Goal: Task Accomplishment & Management: Manage account settings

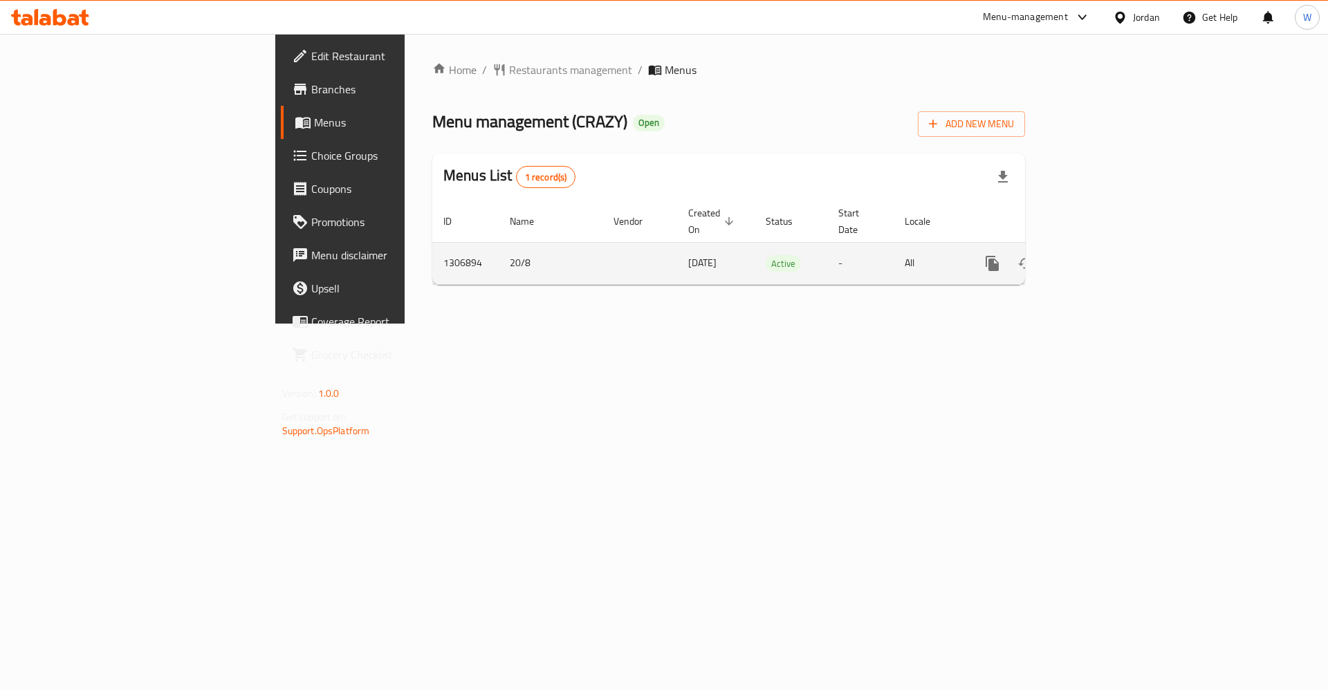
click at [1101, 255] on icon "enhanced table" at bounding box center [1092, 263] width 17 height 17
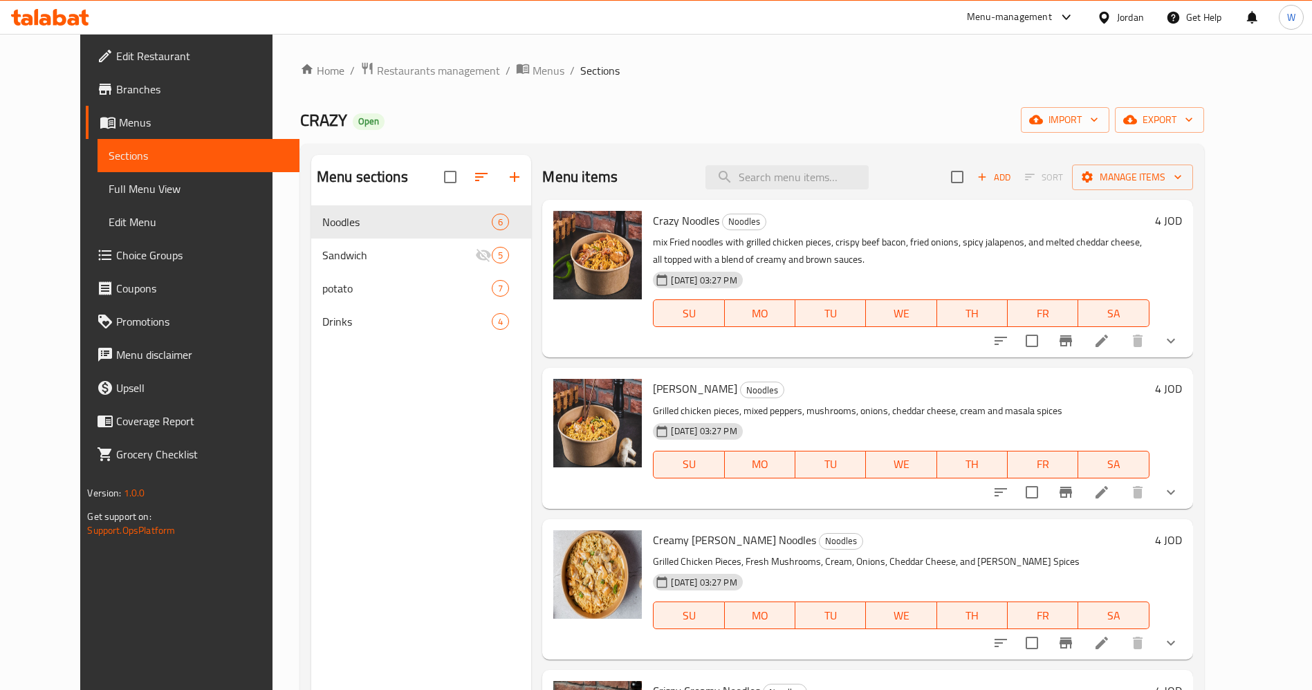
click at [360, 541] on div "Menu sections Noodles 6 Sandwich 5 potato 7 Drinks 4" at bounding box center [421, 500] width 221 height 690
click at [803, 191] on div "Menu items Add Sort Manage items" at bounding box center [867, 177] width 650 height 45
click at [800, 172] on input "search" at bounding box center [787, 177] width 163 height 24
paste input "Teriyaki Shrimps"
click at [825, 180] on input "Teriyaki Shrimps" at bounding box center [787, 177] width 163 height 24
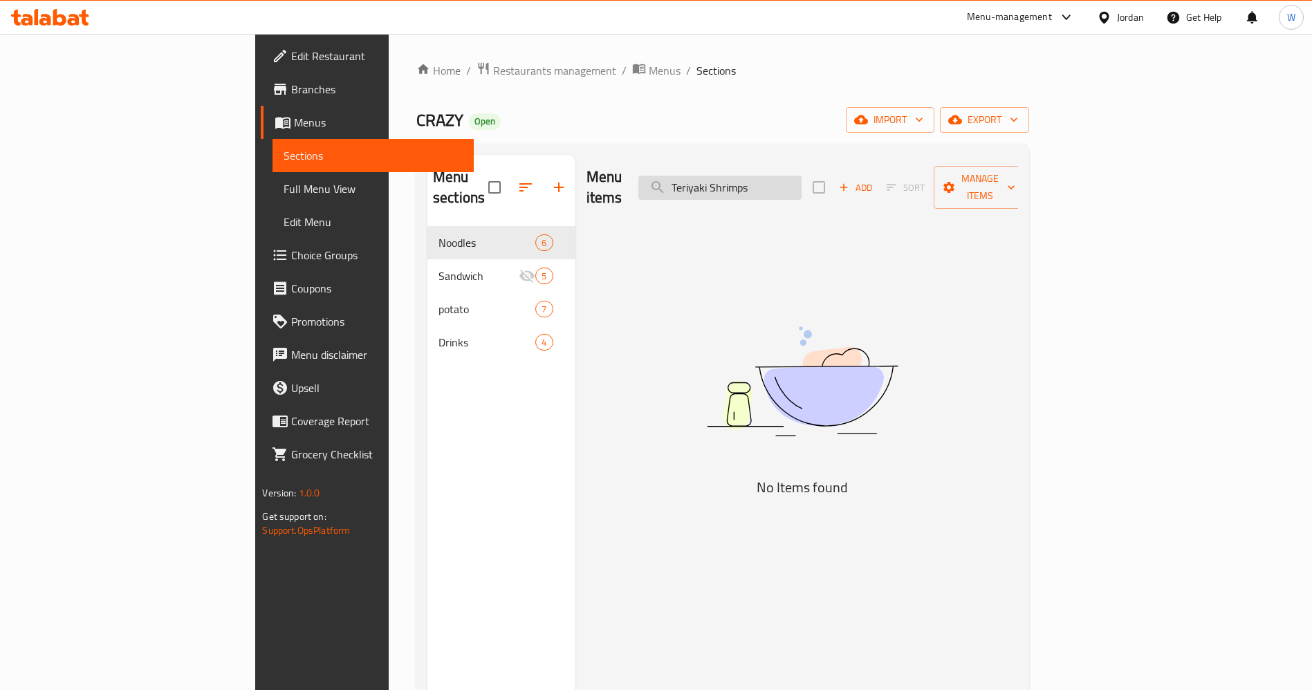
click at [802, 180] on input "Teriyaki Shrimps" at bounding box center [720, 188] width 163 height 24
type input "Teriyaki"
click at [802, 176] on input "Teriyaki" at bounding box center [720, 188] width 163 height 24
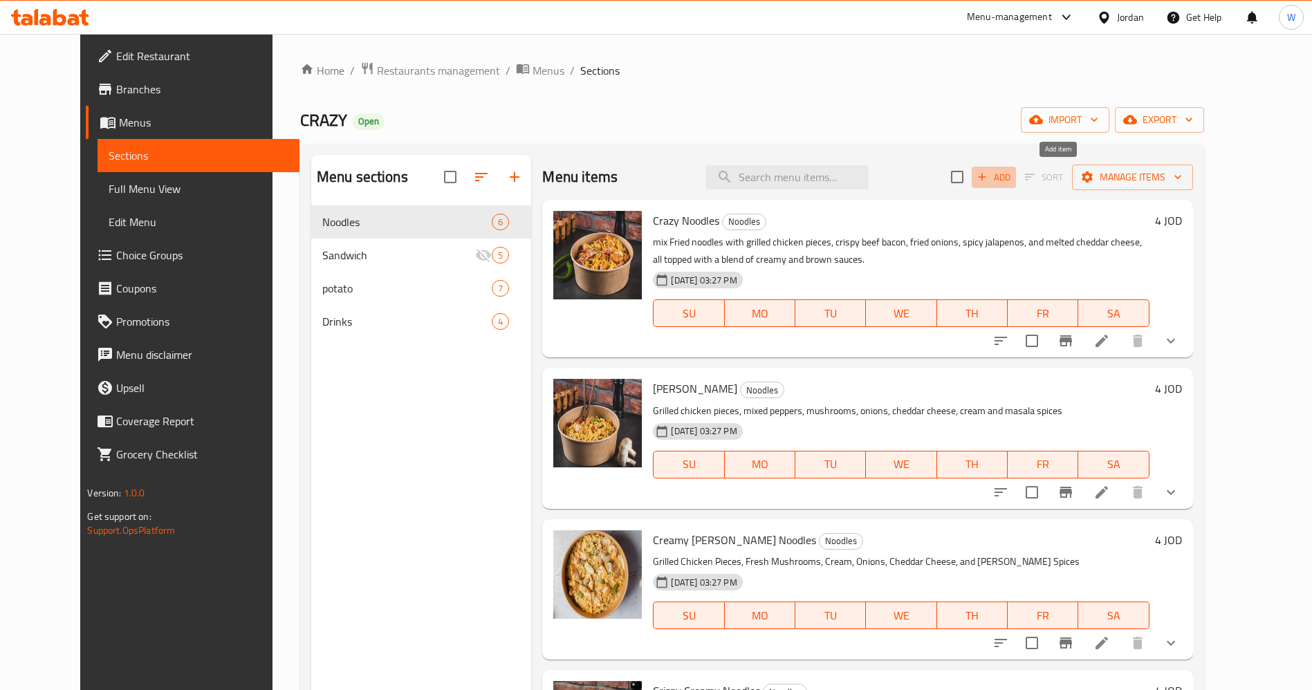
click at [1013, 172] on span "Add" at bounding box center [994, 178] width 37 height 16
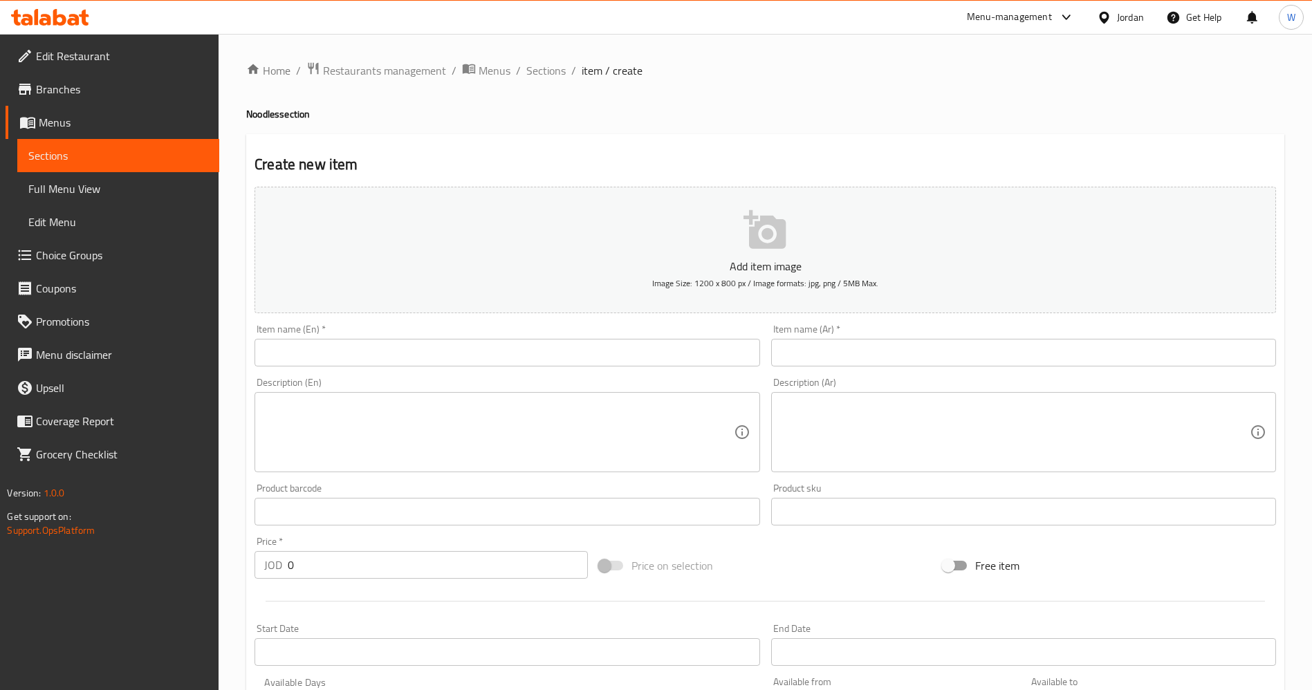
click at [567, 362] on input "text" at bounding box center [507, 353] width 505 height 28
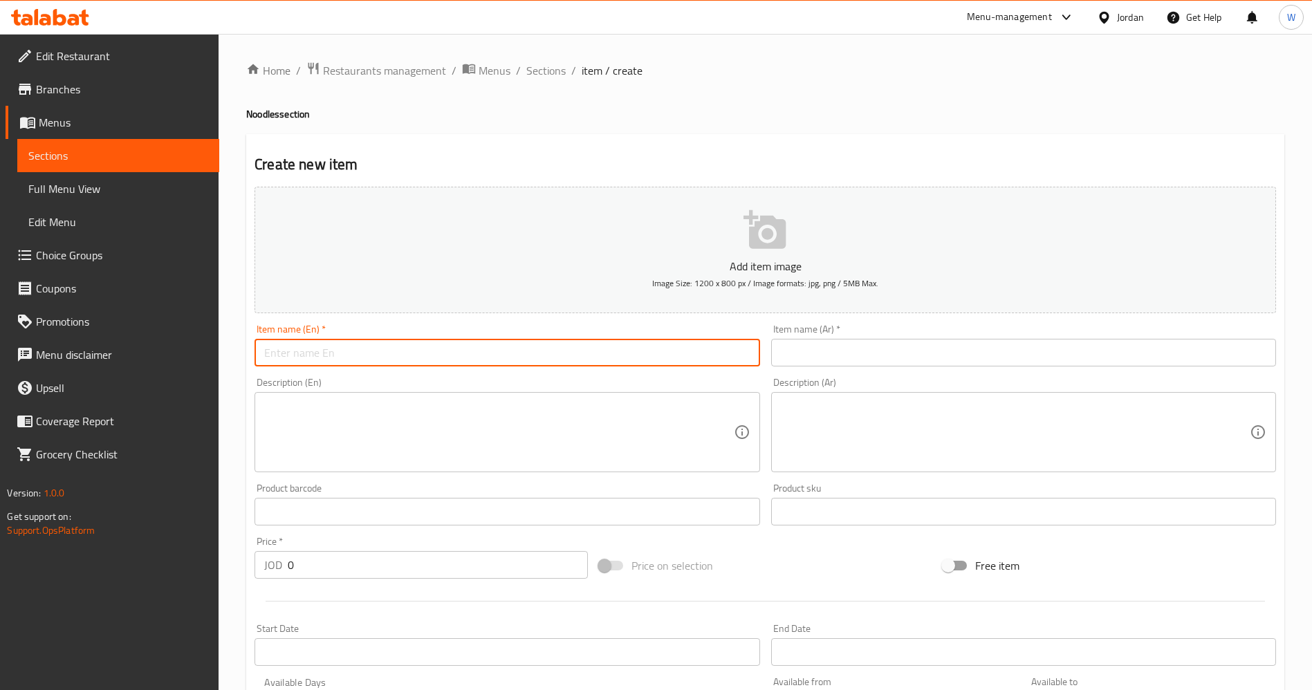
paste input "Teriyaki Shrimps"
type input "Teriyaki Shrimps"
click at [317, 432] on textarea at bounding box center [498, 433] width 469 height 66
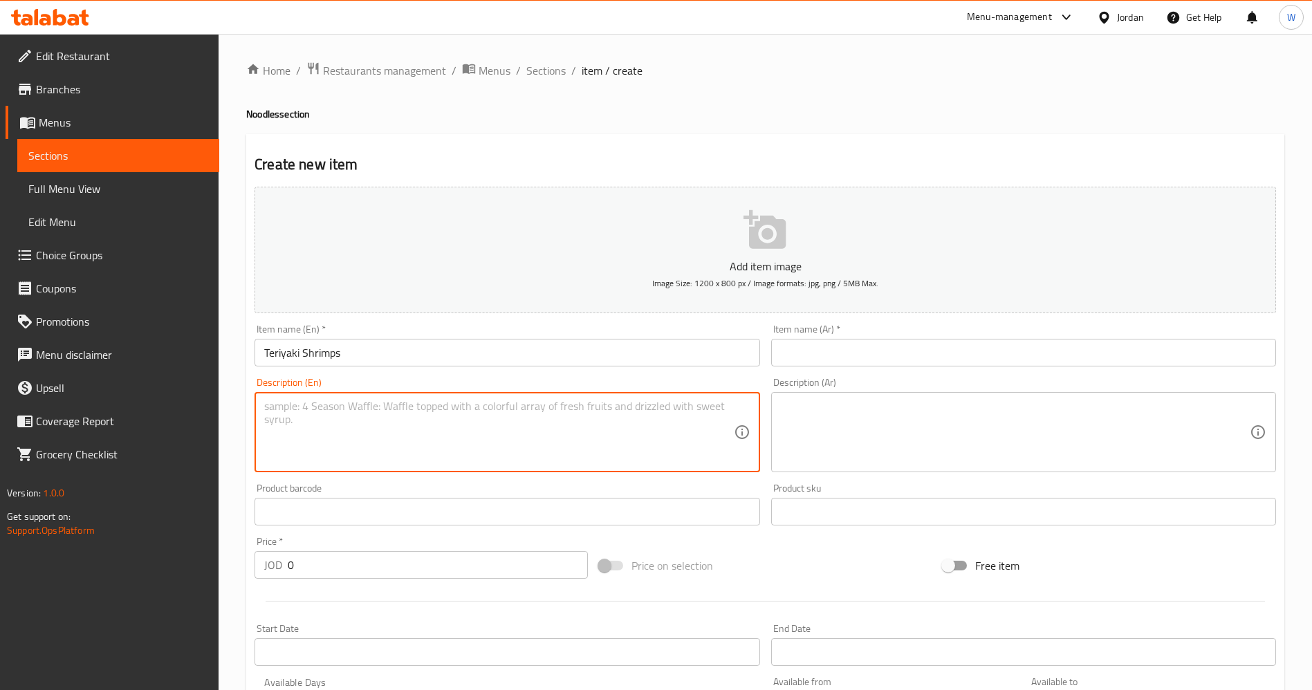
paste textarea "Shrimps - red cabbage - garlic- bell pepper -teriyaki sauce"
type textarea "Shrimps - red cabbage - garlic- bell pepper -teriyaki sauce"
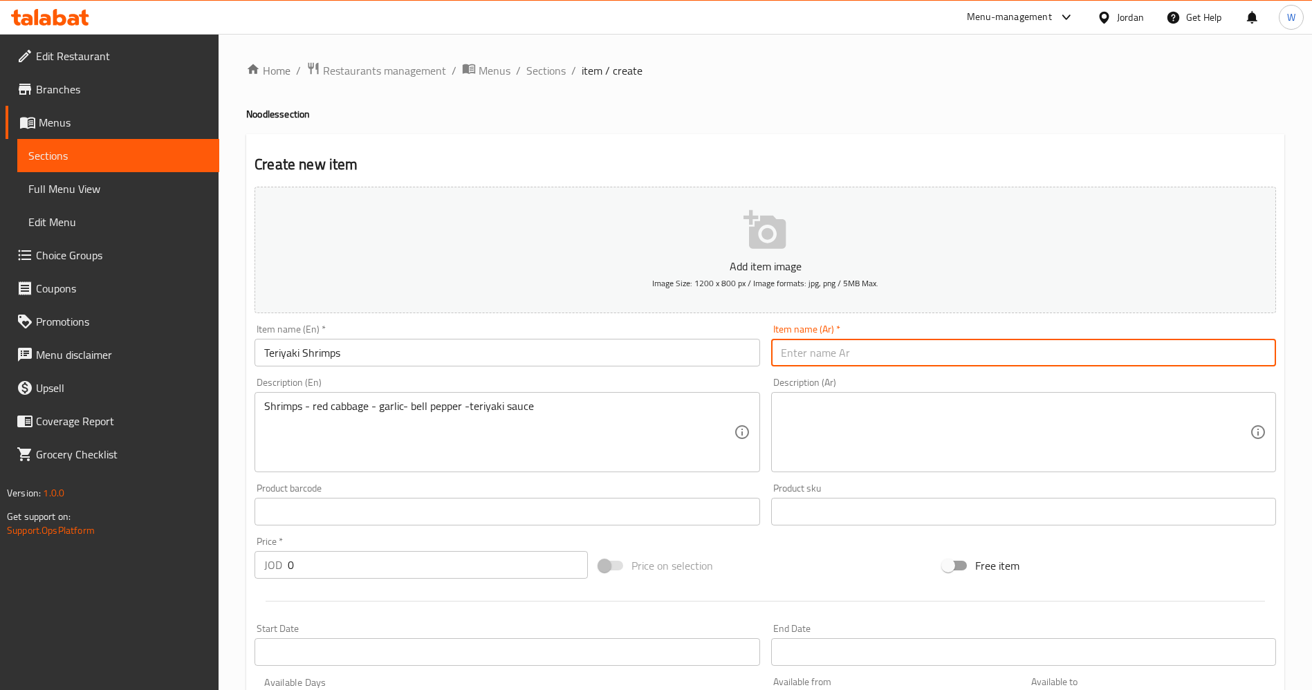
click at [921, 347] on input "text" at bounding box center [1023, 353] width 505 height 28
paste input "تيرياكي شرمب"
type input "تيرياكي شرمب"
click at [830, 438] on textarea at bounding box center [1015, 433] width 469 height 66
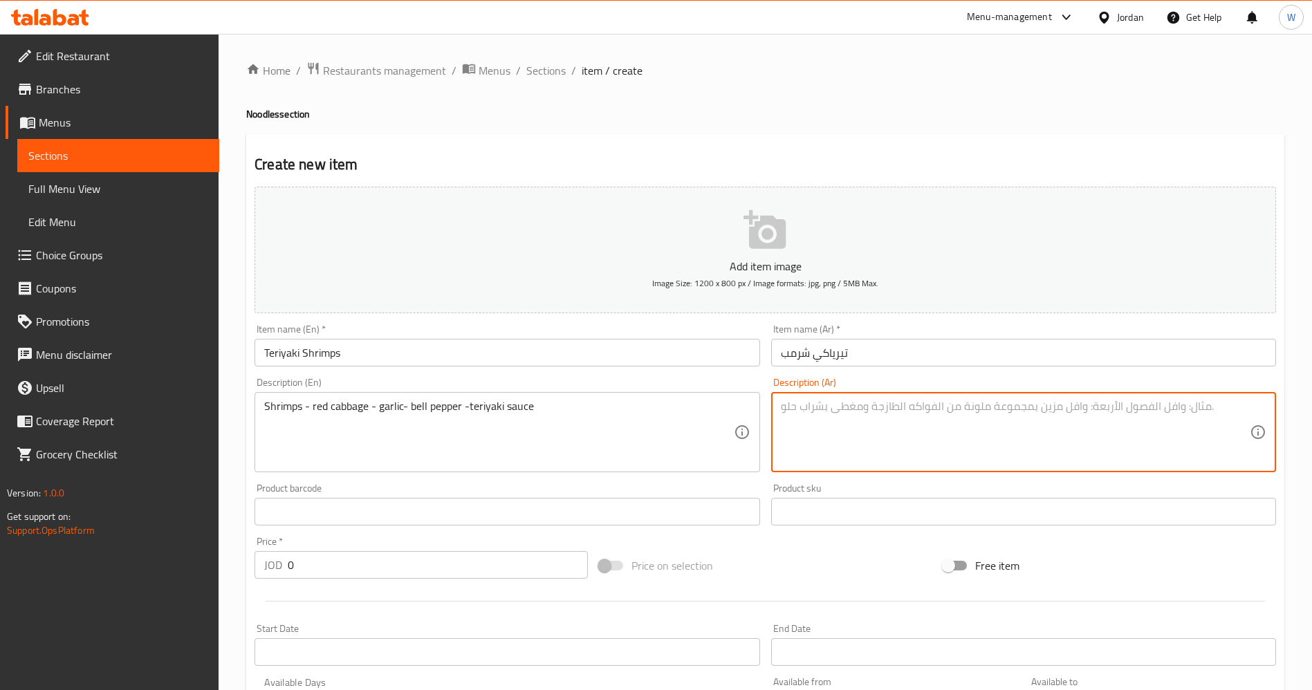
paste textarea "جمبري - ملفوف احمر - ثومة - فلفل حلو - تيرياكي صوص"
type textarea "جمبري - ملفوف احمر - ثومة - فلفل حلو - تيرياكي صوص"
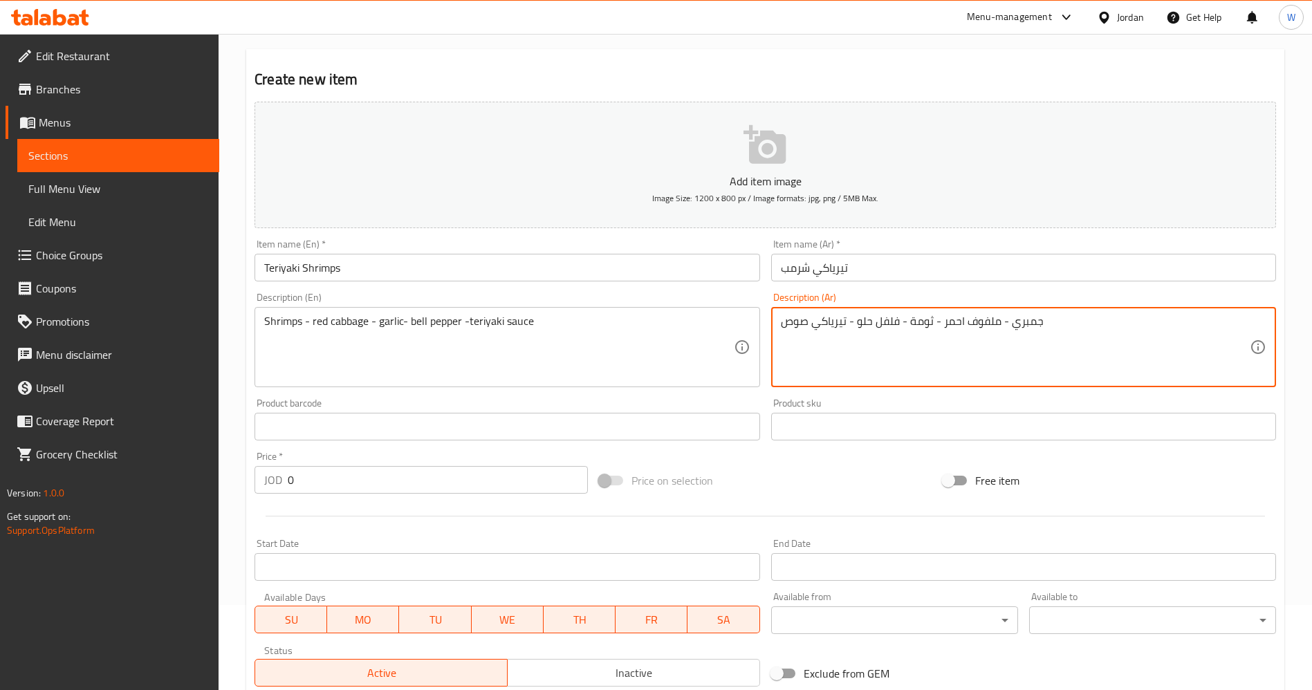
scroll to position [287, 0]
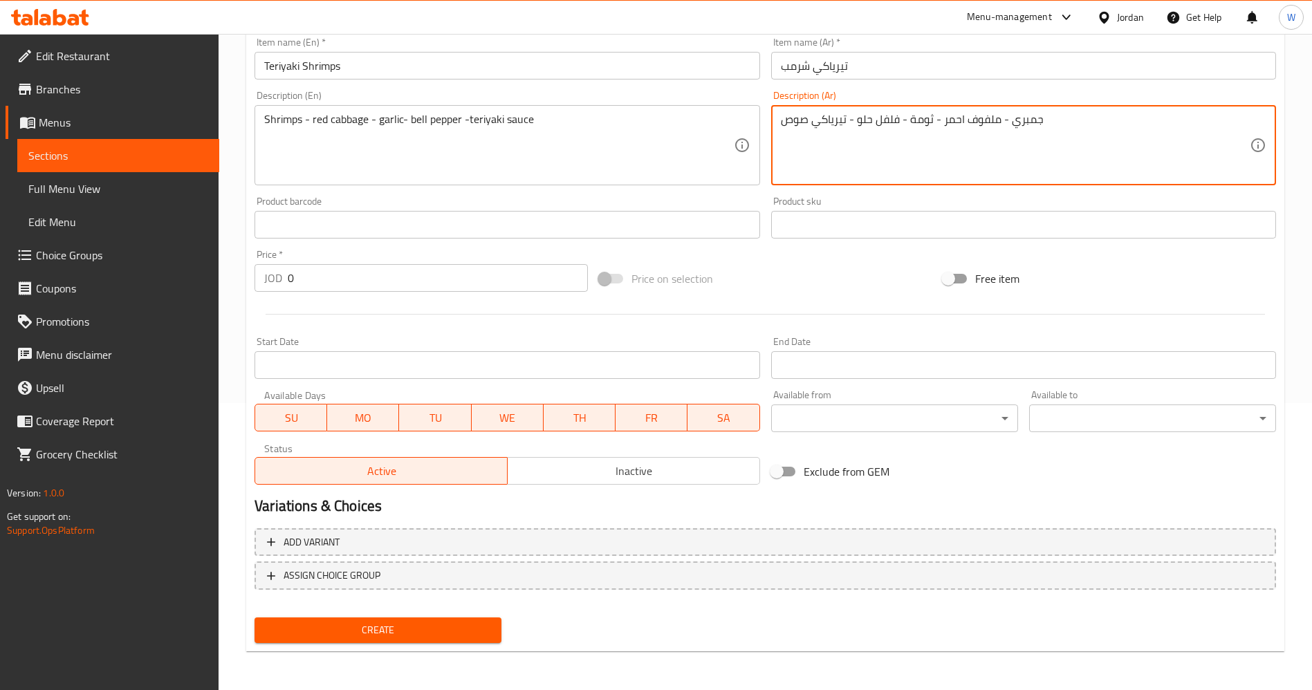
click at [312, 284] on input "0" at bounding box center [438, 278] width 300 height 28
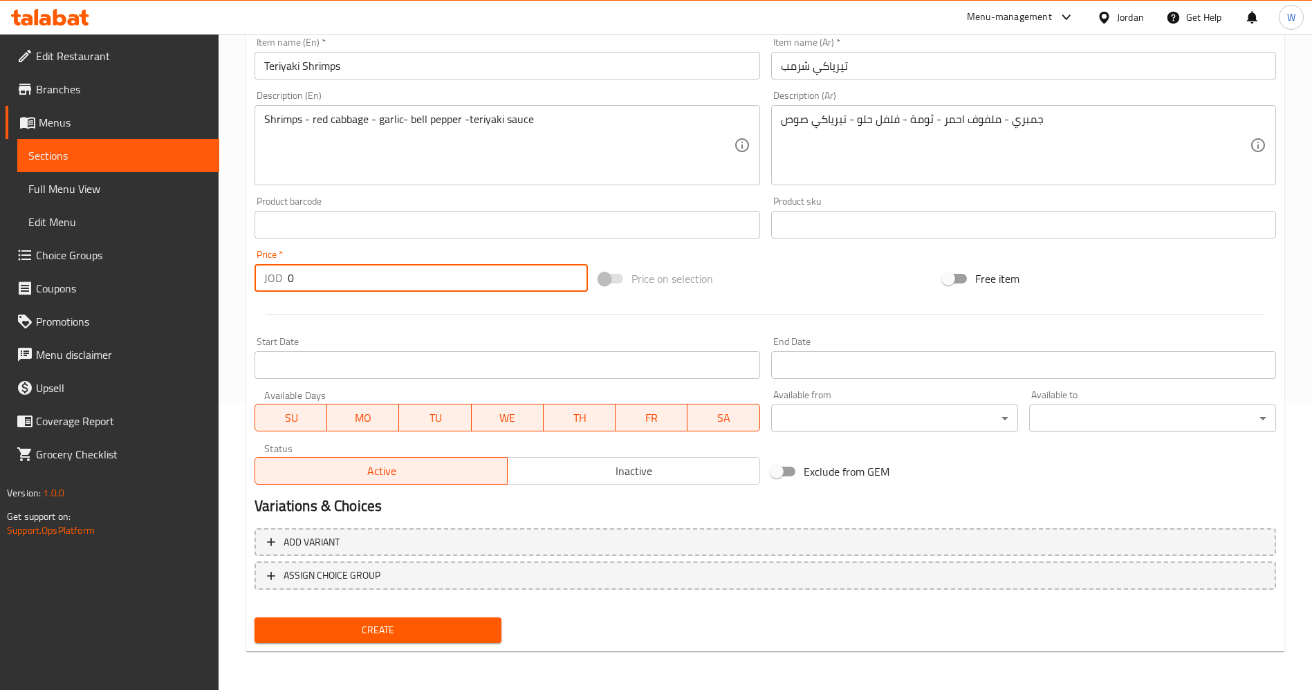
click at [312, 284] on input "0" at bounding box center [438, 278] width 300 height 28
type input "5"
click at [437, 629] on span "Create" at bounding box center [378, 630] width 225 height 17
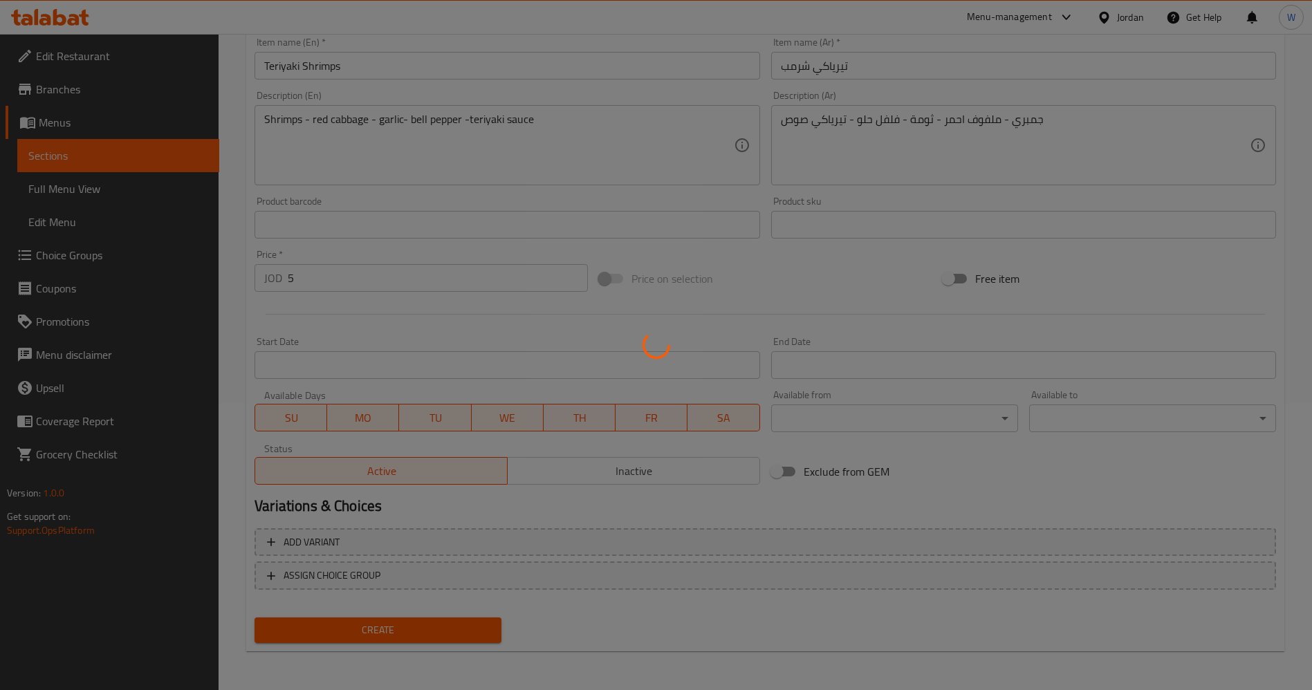
type input "0"
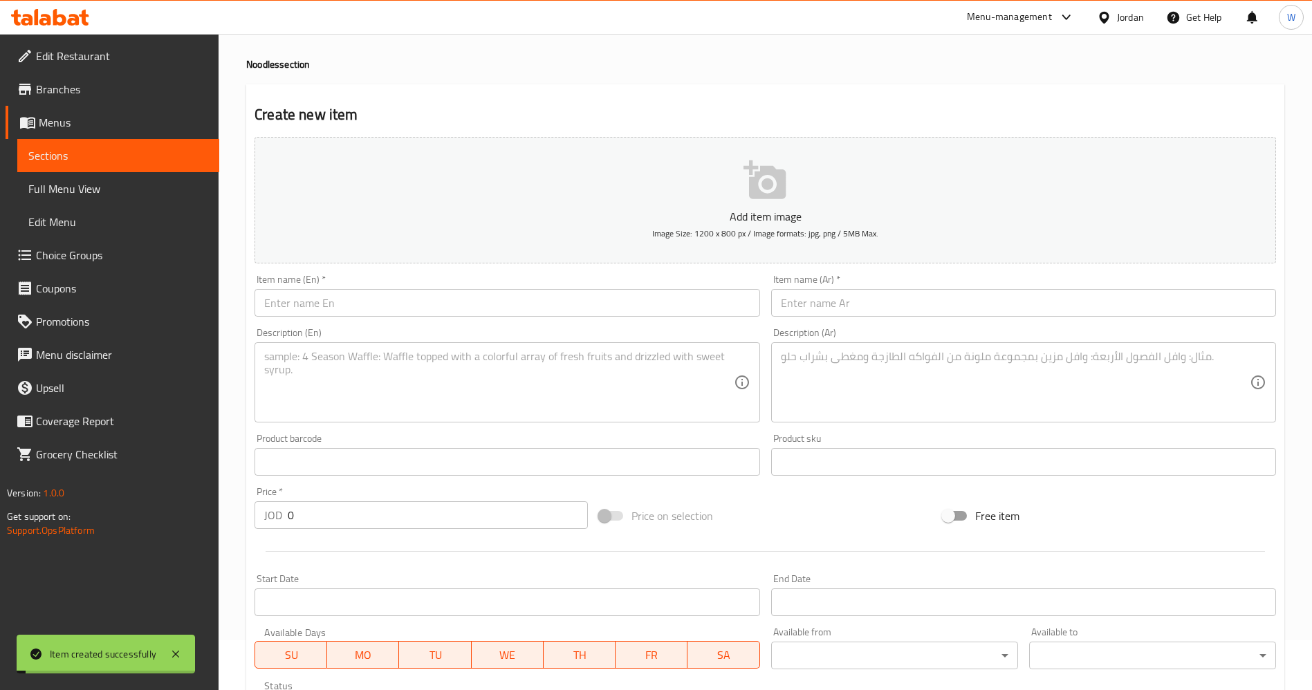
scroll to position [0, 0]
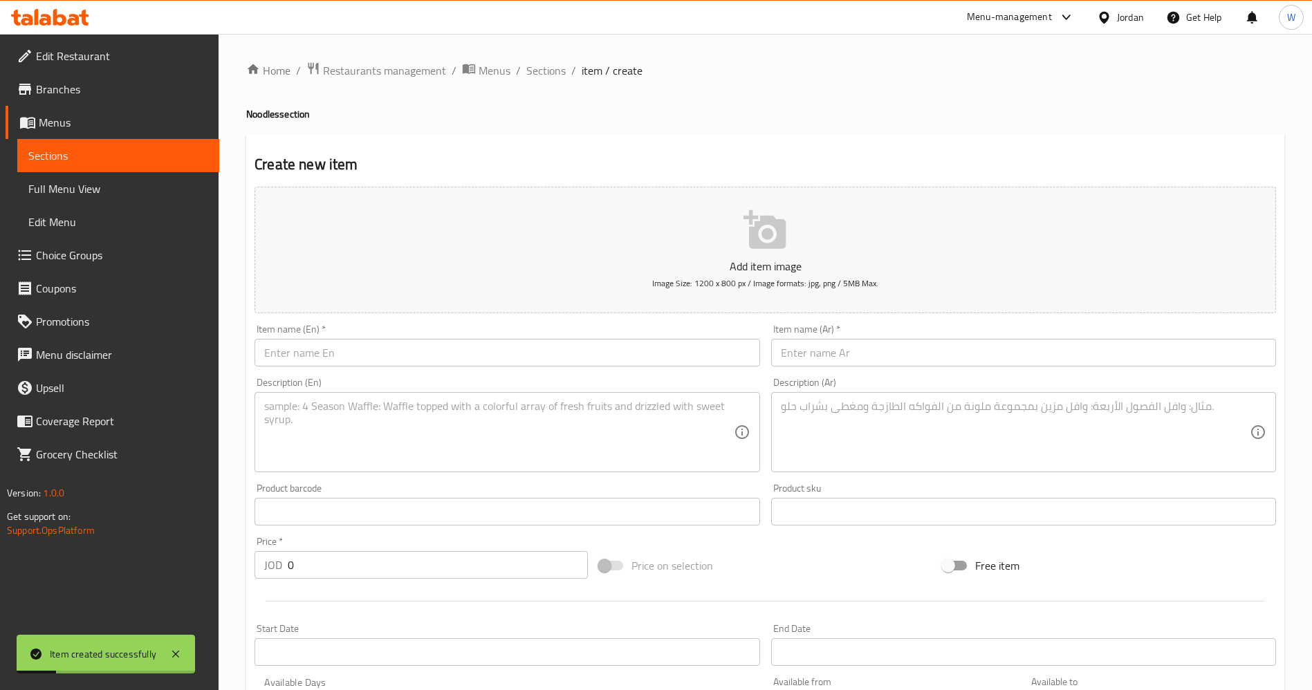
click at [456, 367] on div "Item name (En)   * Item name (En) *" at bounding box center [507, 345] width 516 height 53
click at [457, 357] on input "text" at bounding box center [507, 353] width 505 height 28
paste input "Steak lover"
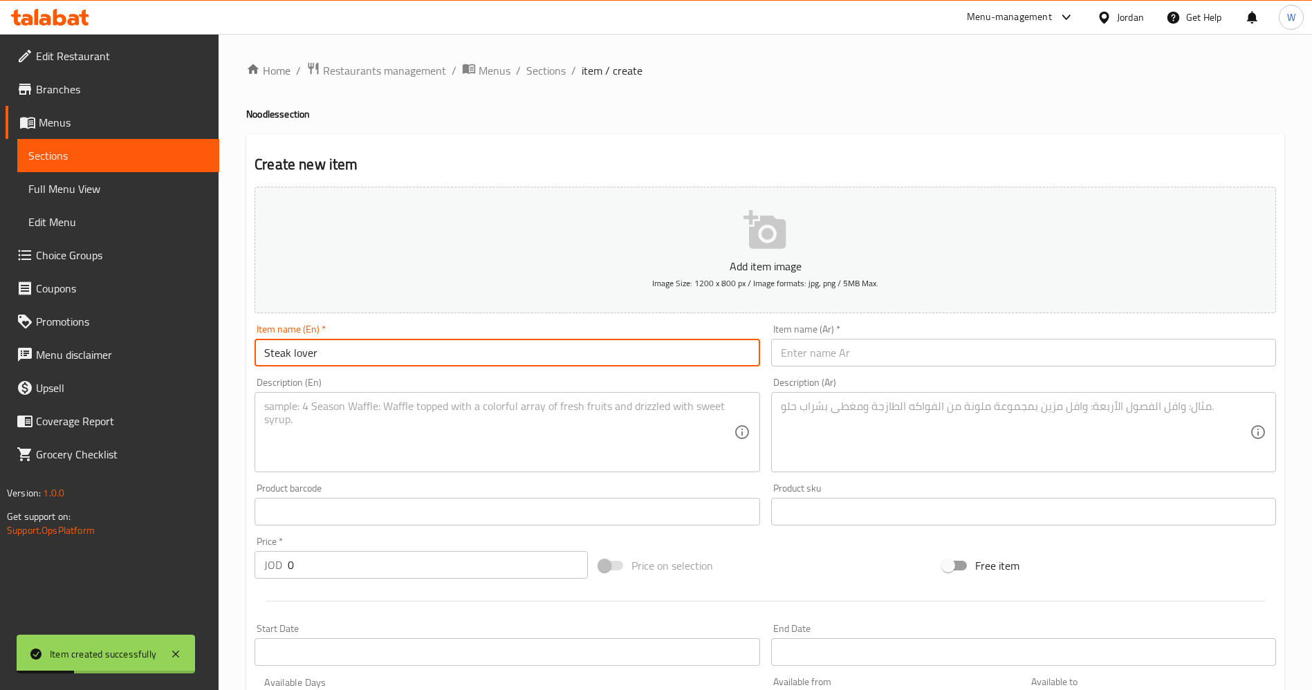
type input "Steak lover"
click at [967, 357] on input "text" at bounding box center [1023, 353] width 505 height 28
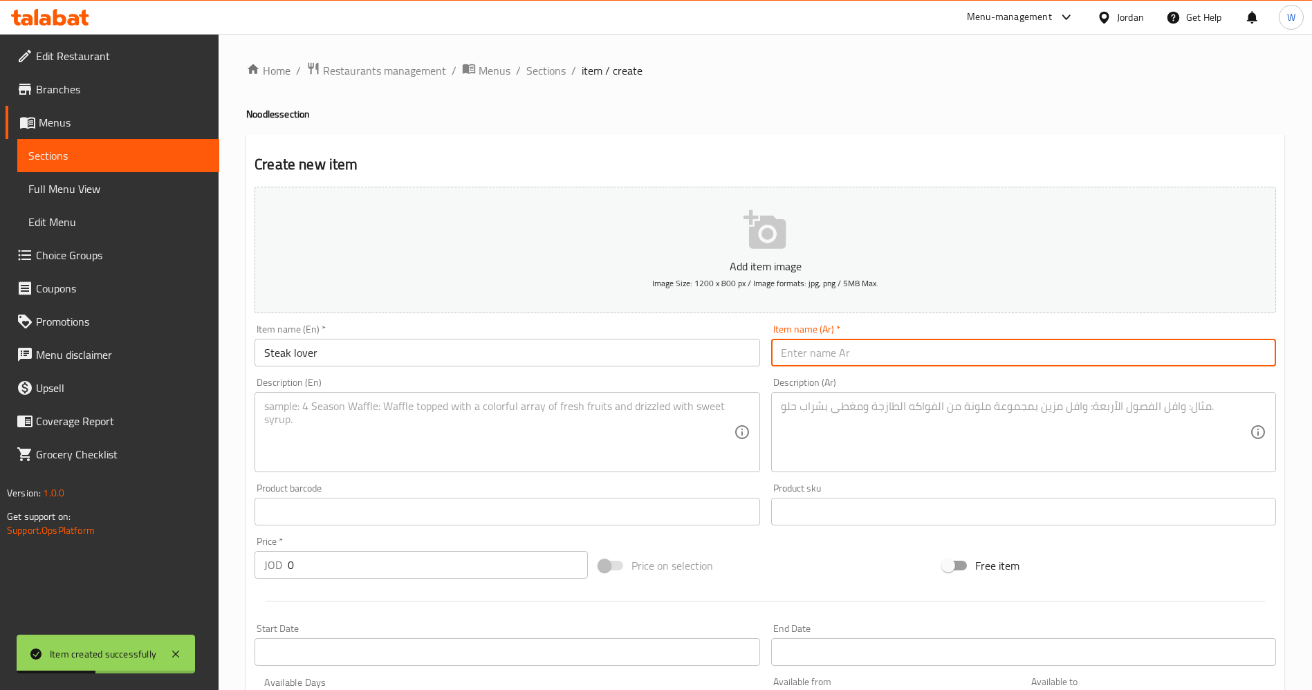
paste input "ستيك لوڤر"
type input "ستيك لوڤر"
click at [844, 417] on textarea at bounding box center [1015, 433] width 469 height 66
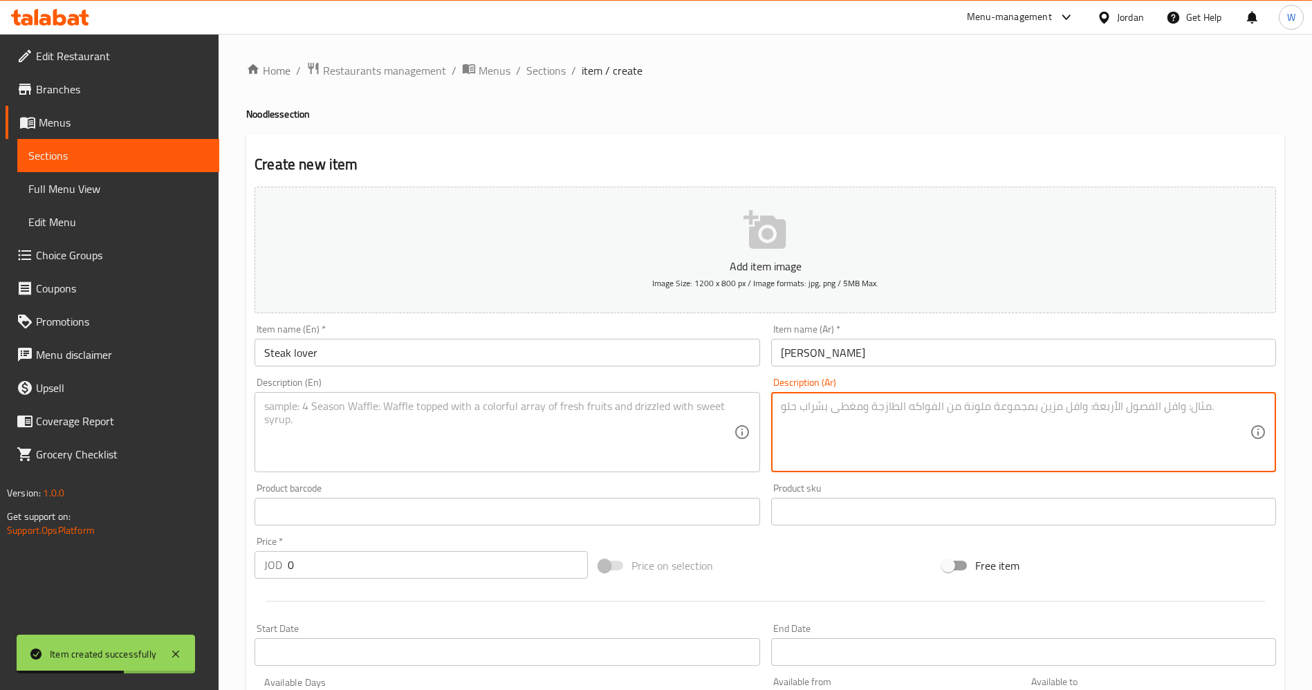
paste textarea "لحم ستيك - بصل - فلفل حلو - صويا صوص"
type textarea "لحم ستيك - بصل - فلفل حلو - صويا صوص"
click at [459, 439] on textarea at bounding box center [498, 433] width 469 height 66
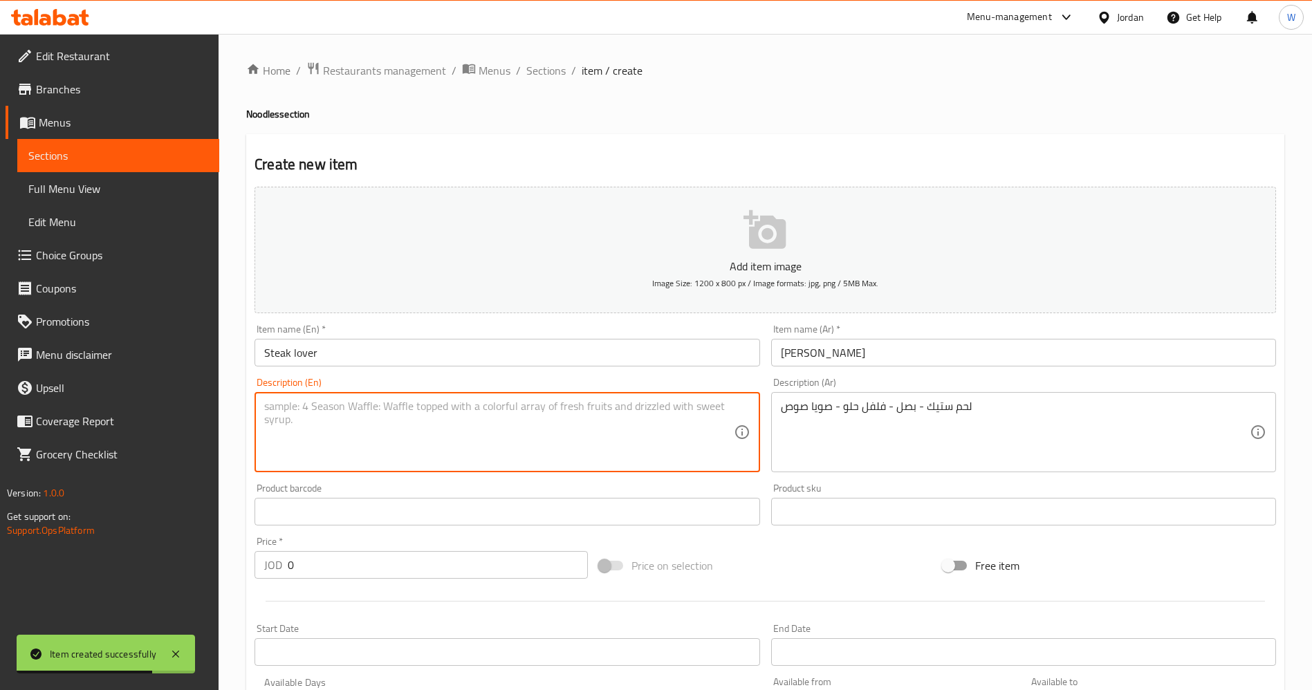
paste textarea "Whole muscle steak - onions - bell pepper- soy sauce"
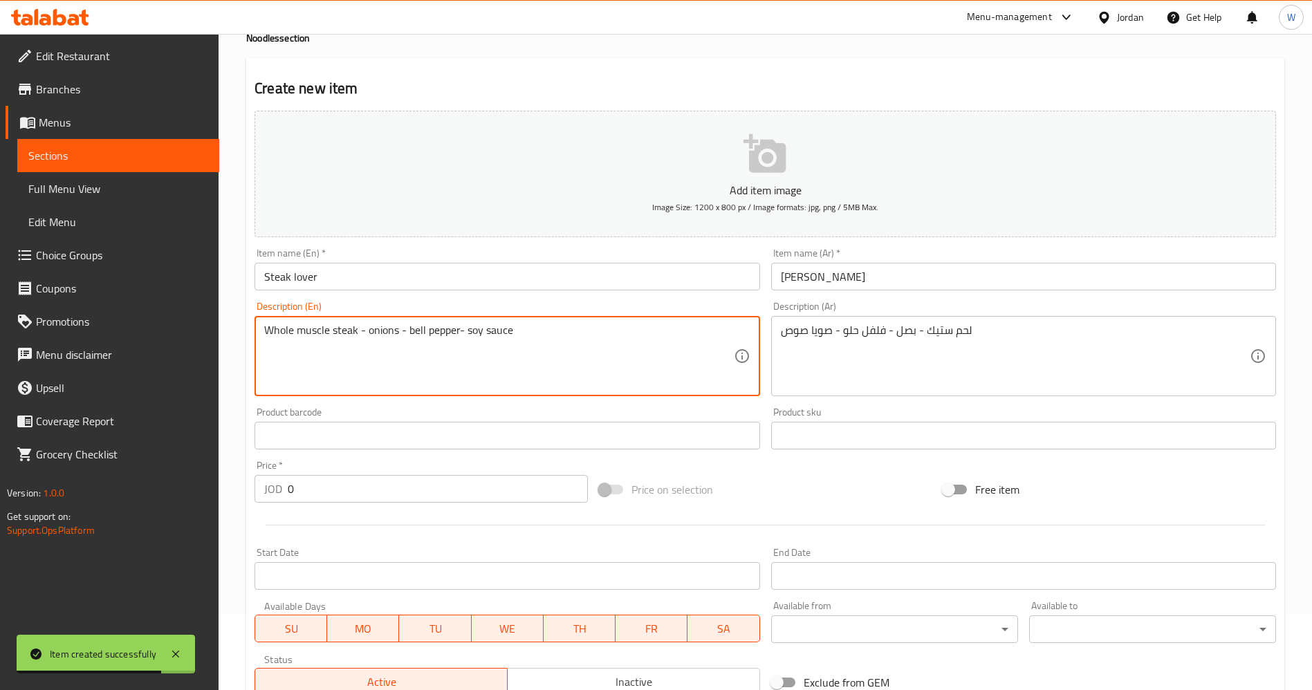
scroll to position [287, 0]
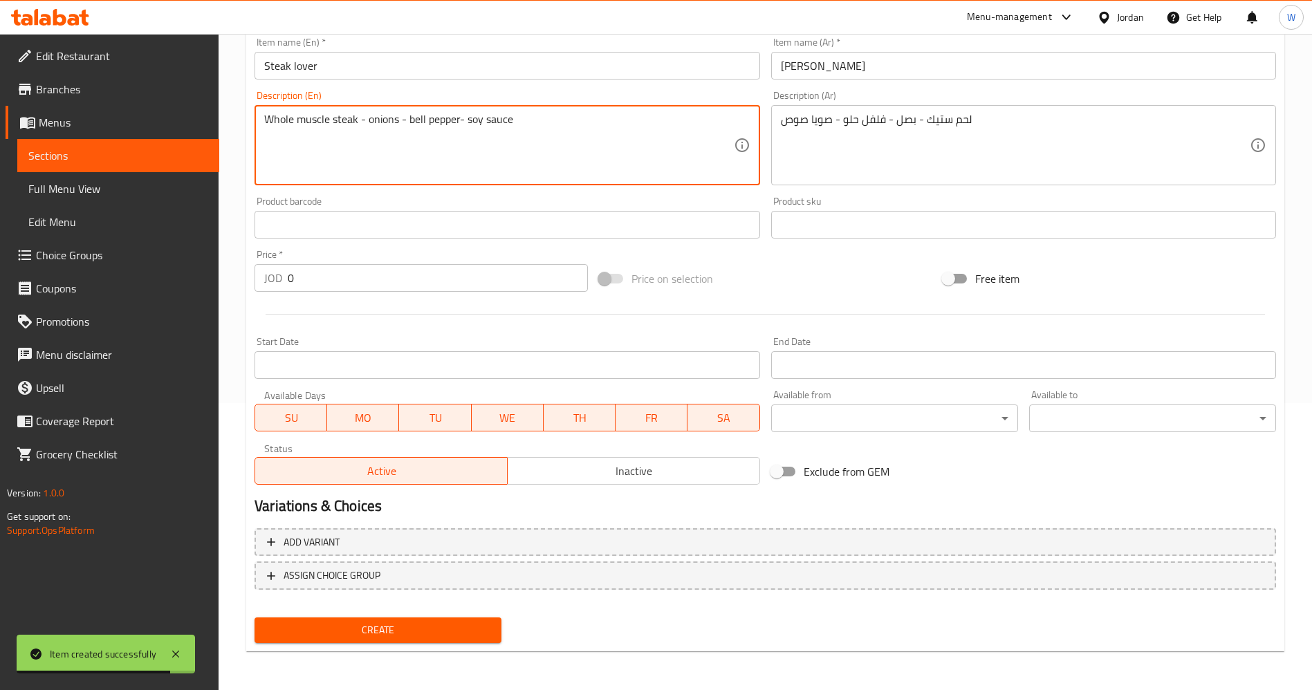
type textarea "Whole muscle steak - onions - bell pepper- soy sauce"
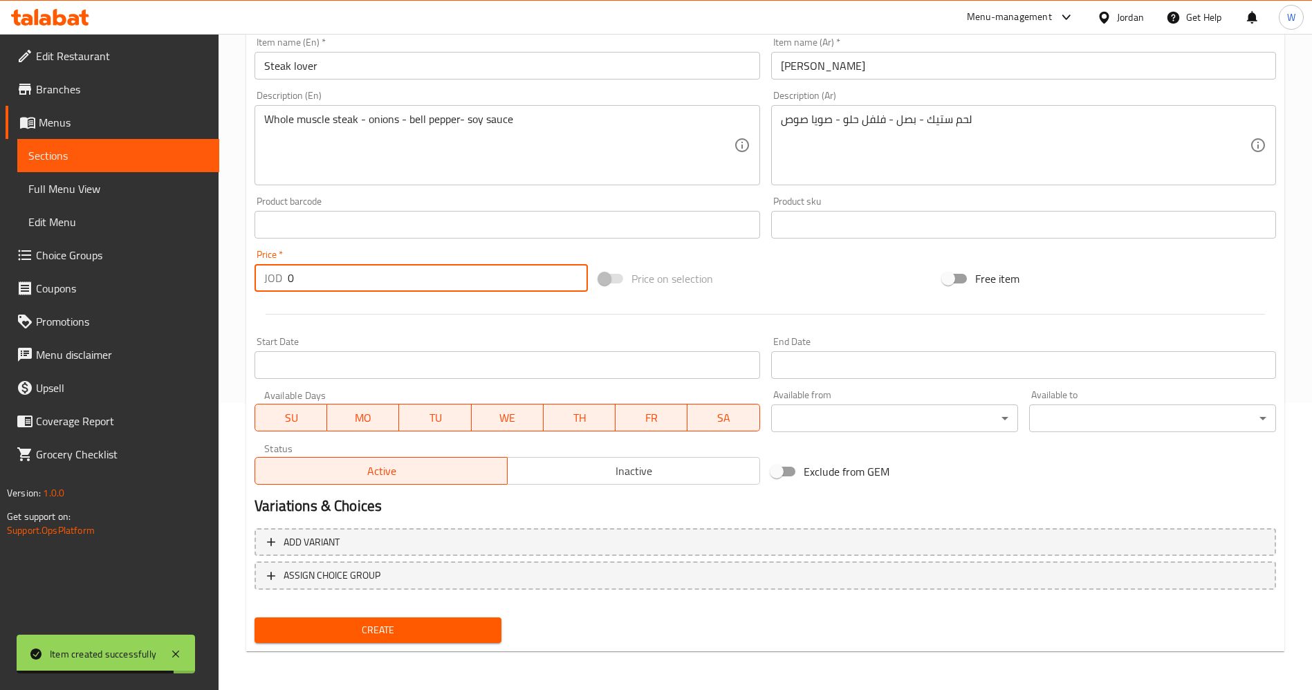
click at [322, 280] on input "0" at bounding box center [438, 278] width 300 height 28
type input "5"
click at [432, 623] on span "Create" at bounding box center [378, 630] width 225 height 17
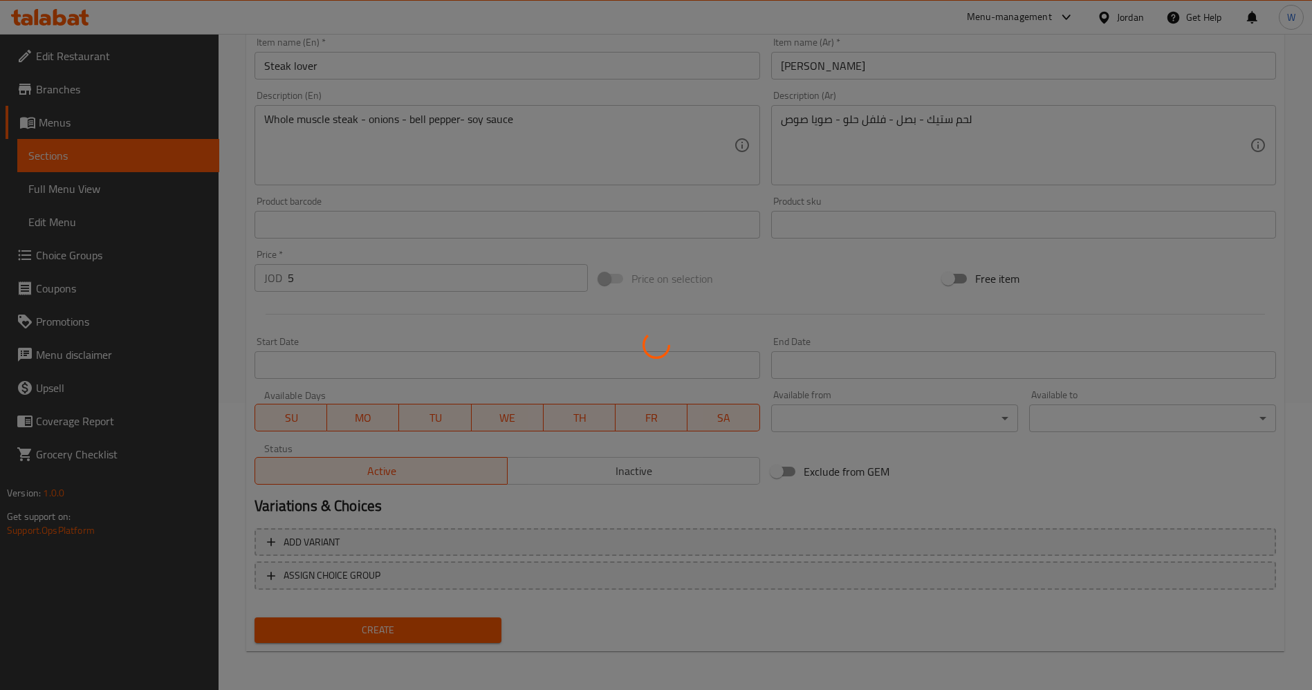
type input "0"
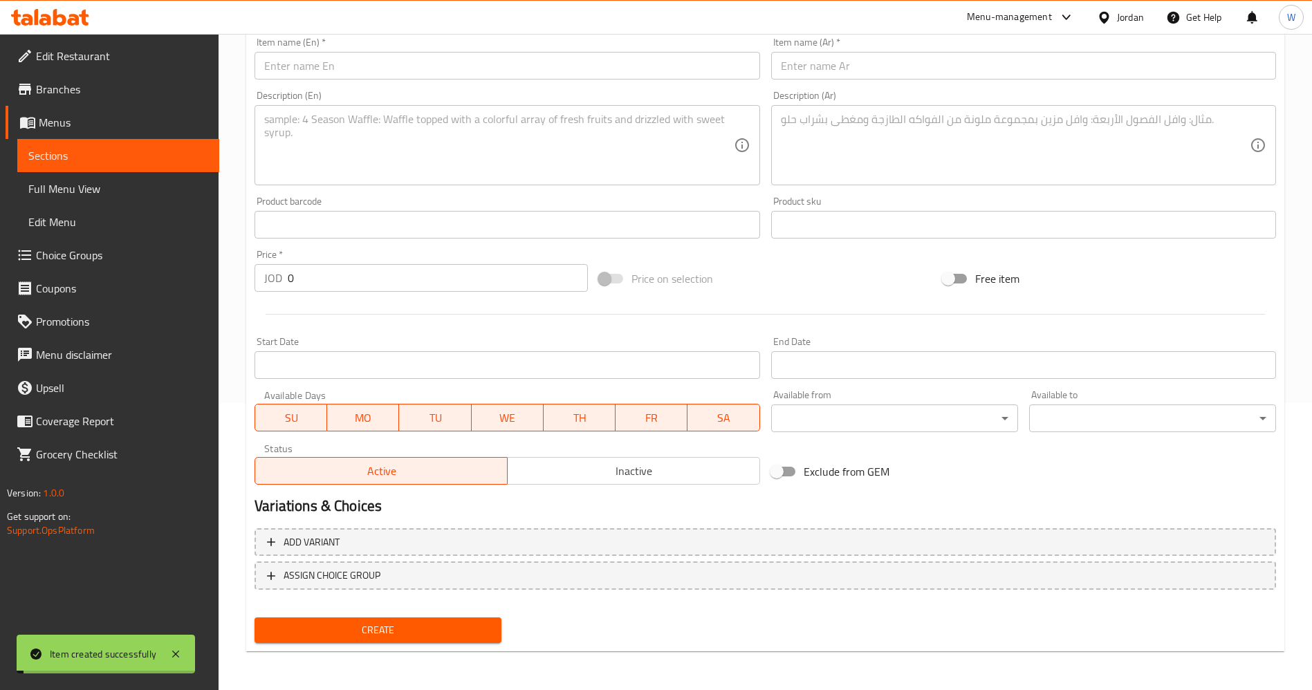
scroll to position [0, 0]
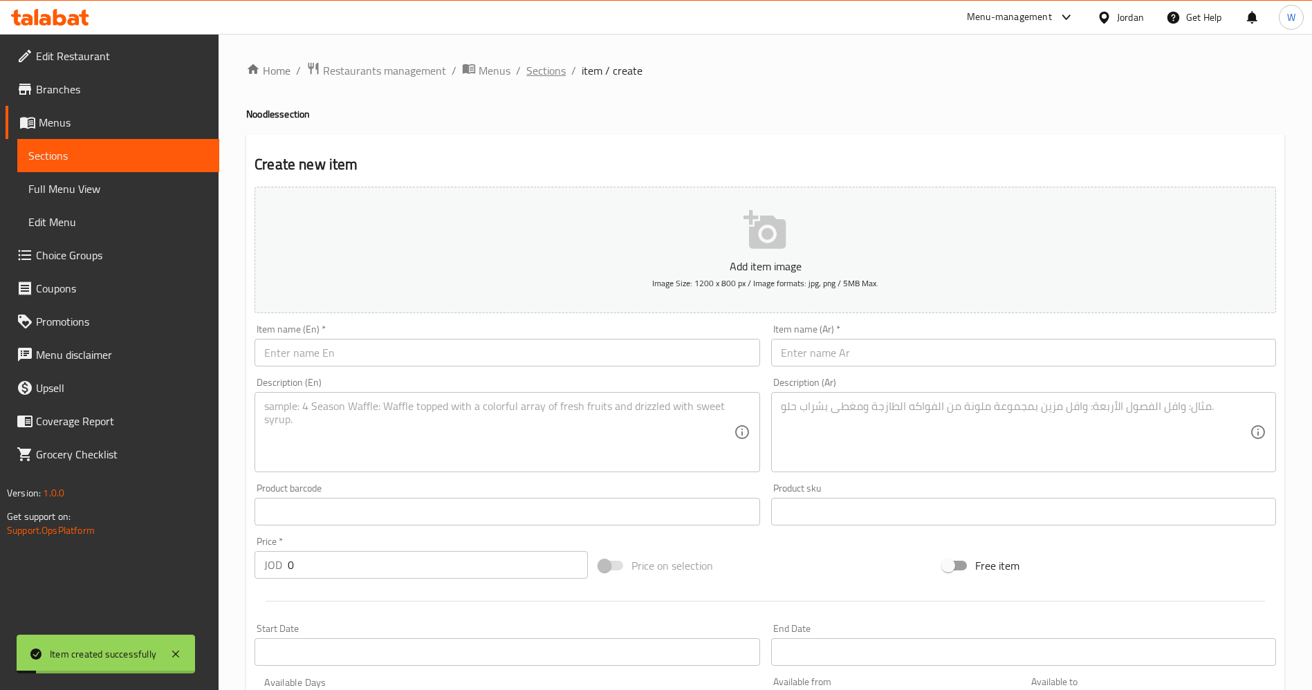
click at [536, 68] on span "Sections" at bounding box center [546, 70] width 39 height 17
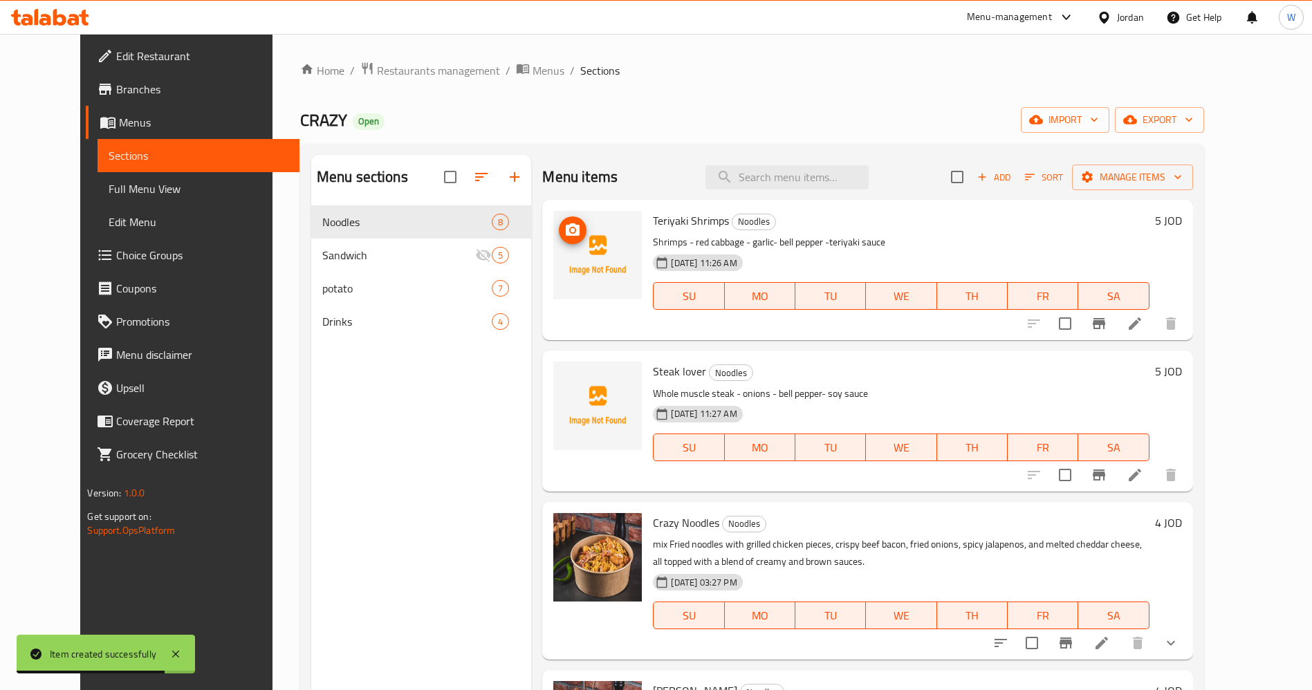
click at [566, 227] on icon "upload picture" at bounding box center [573, 229] width 14 height 12
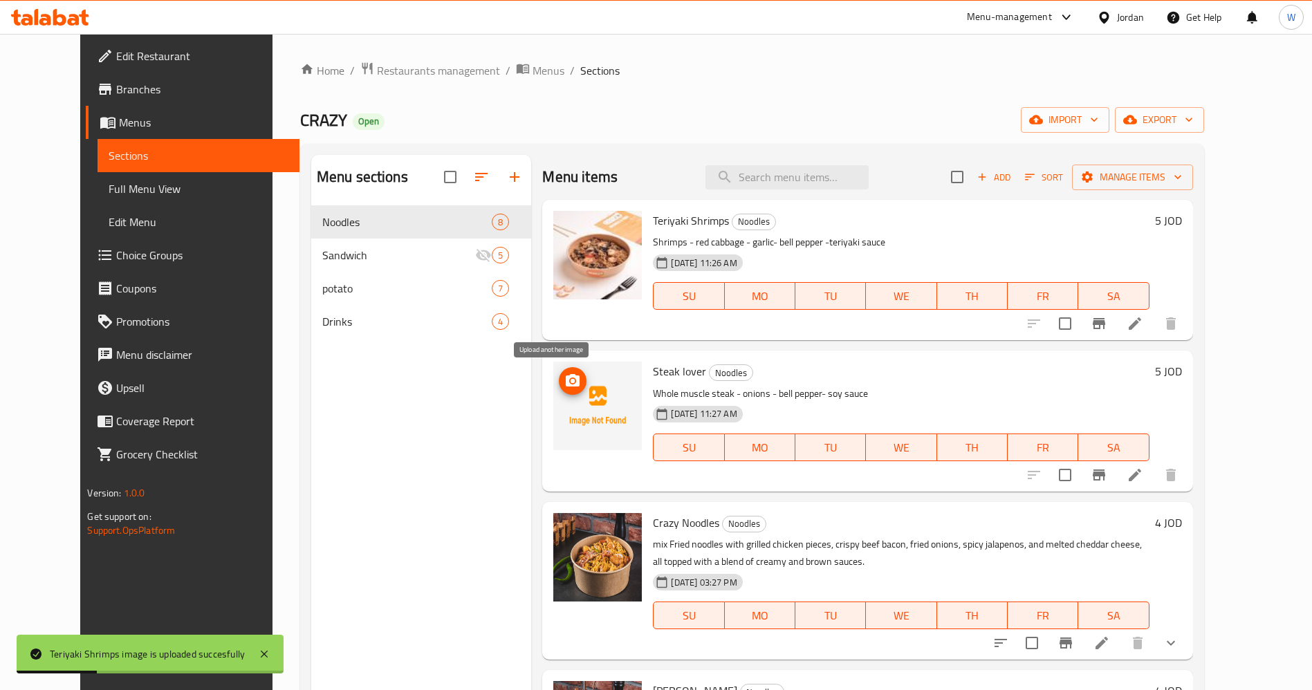
click at [566, 378] on icon "upload picture" at bounding box center [573, 380] width 14 height 12
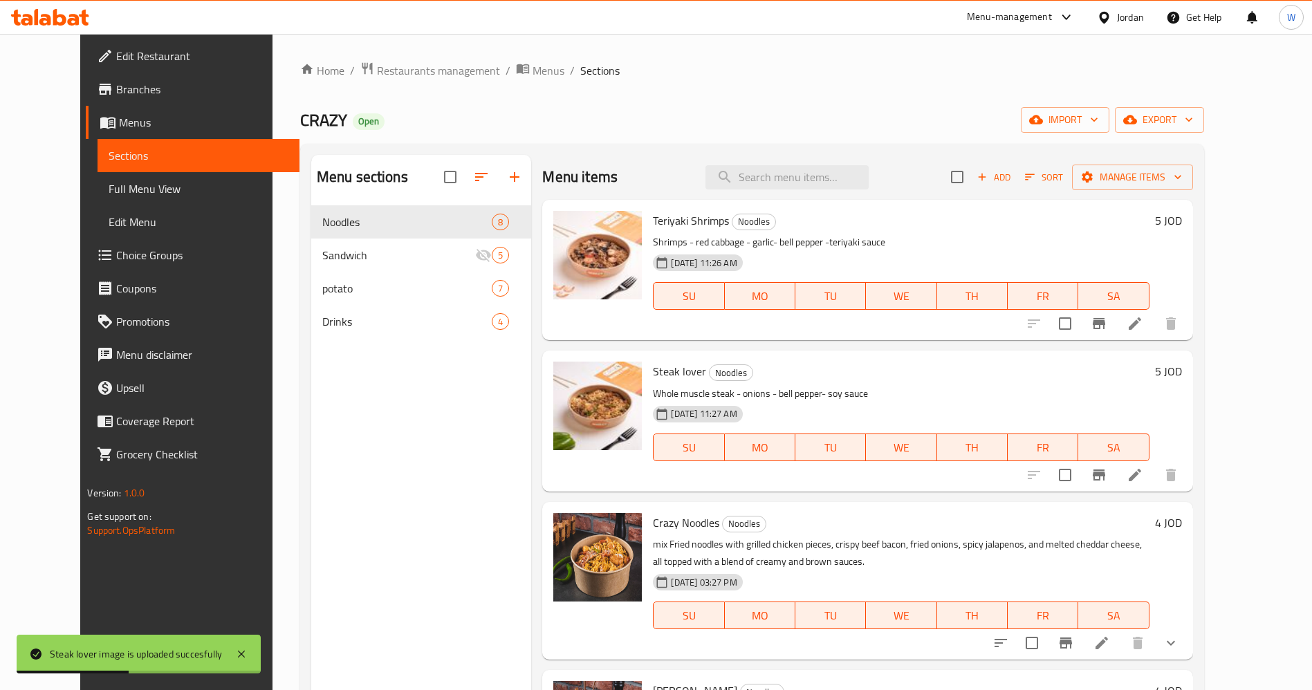
click at [1155, 477] on li at bounding box center [1135, 475] width 39 height 25
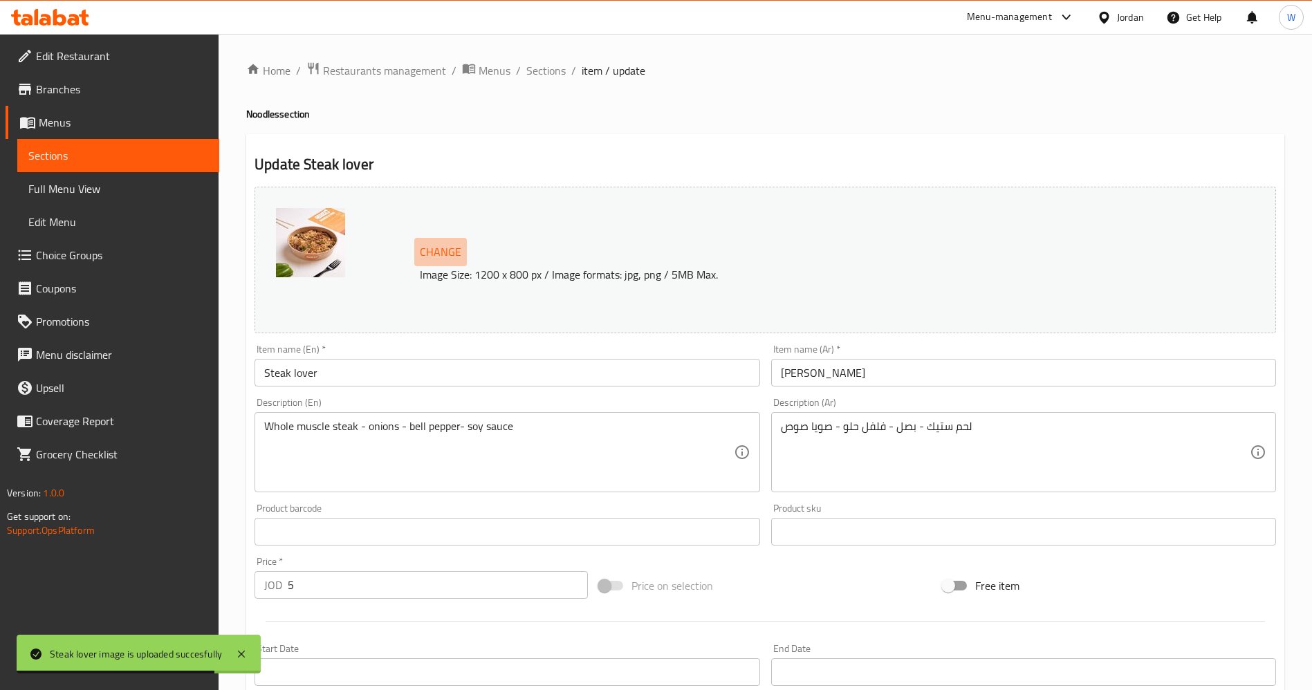
click at [434, 244] on span "Change" at bounding box center [441, 252] width 42 height 20
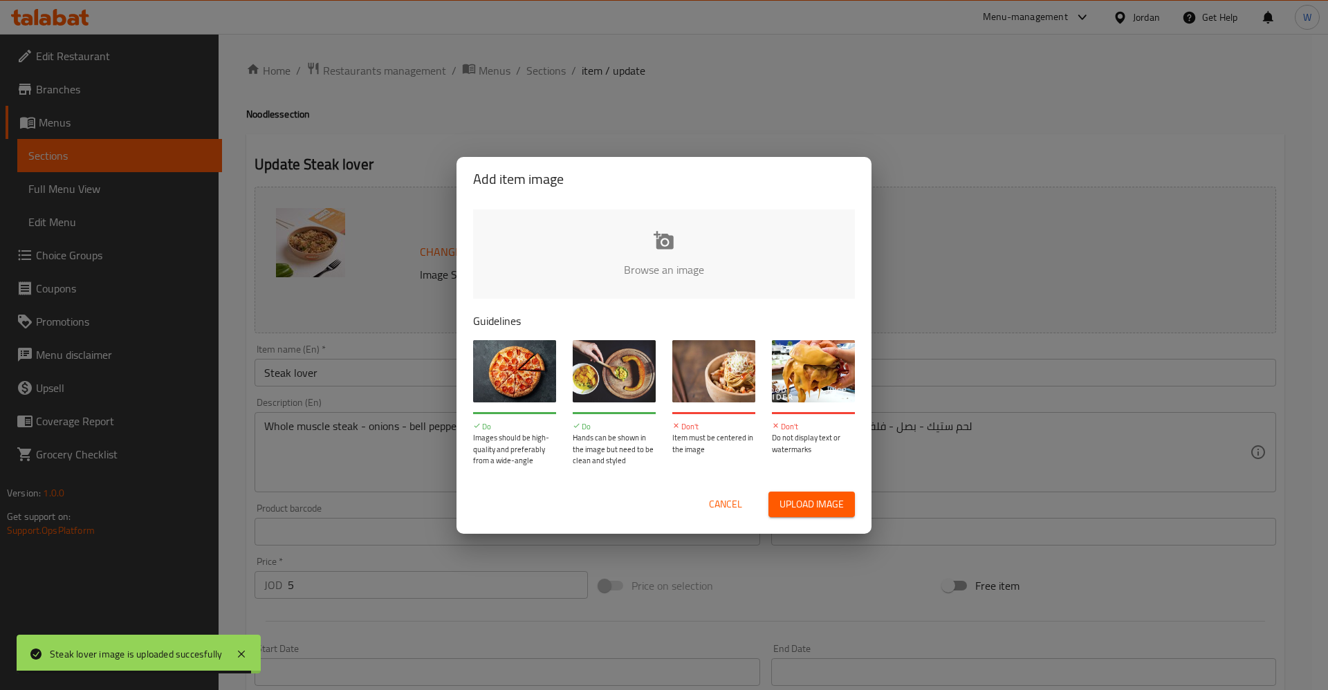
click at [684, 260] on input "file" at bounding box center [1131, 274] width 1317 height 129
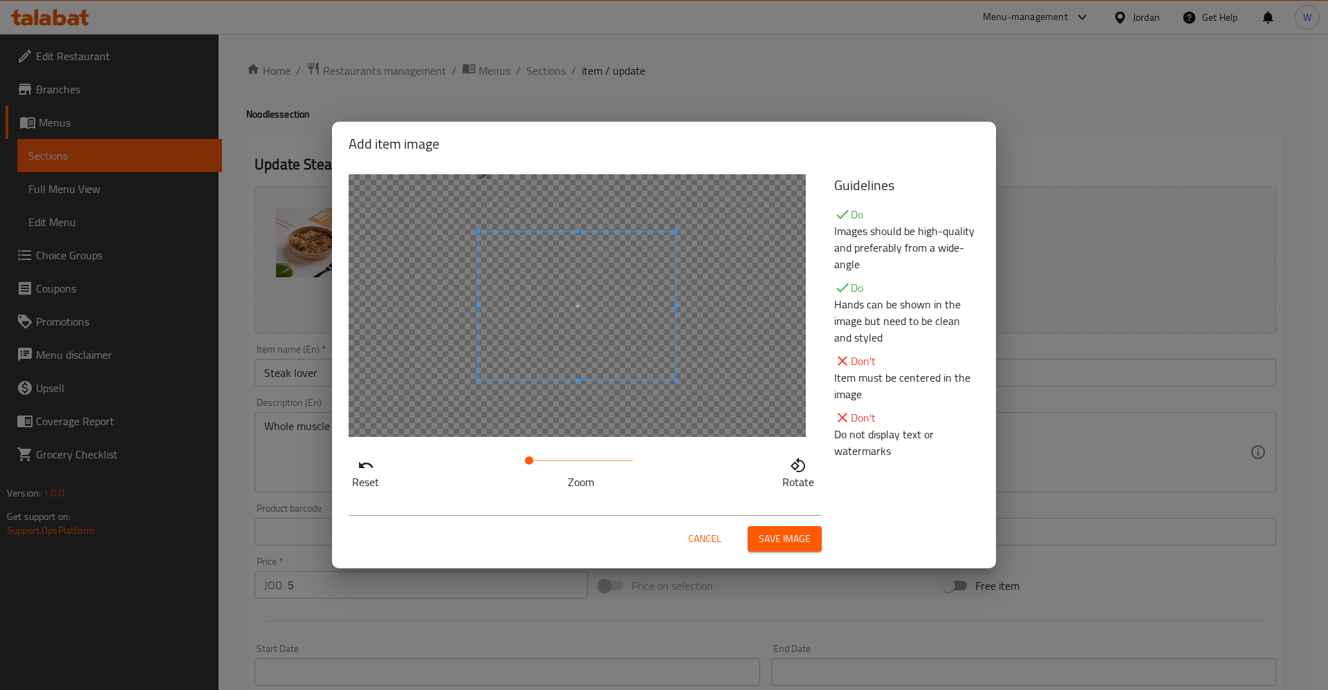
click at [632, 381] on div at bounding box center [577, 305] width 457 height 263
click at [767, 539] on span "Save image" at bounding box center [785, 539] width 52 height 17
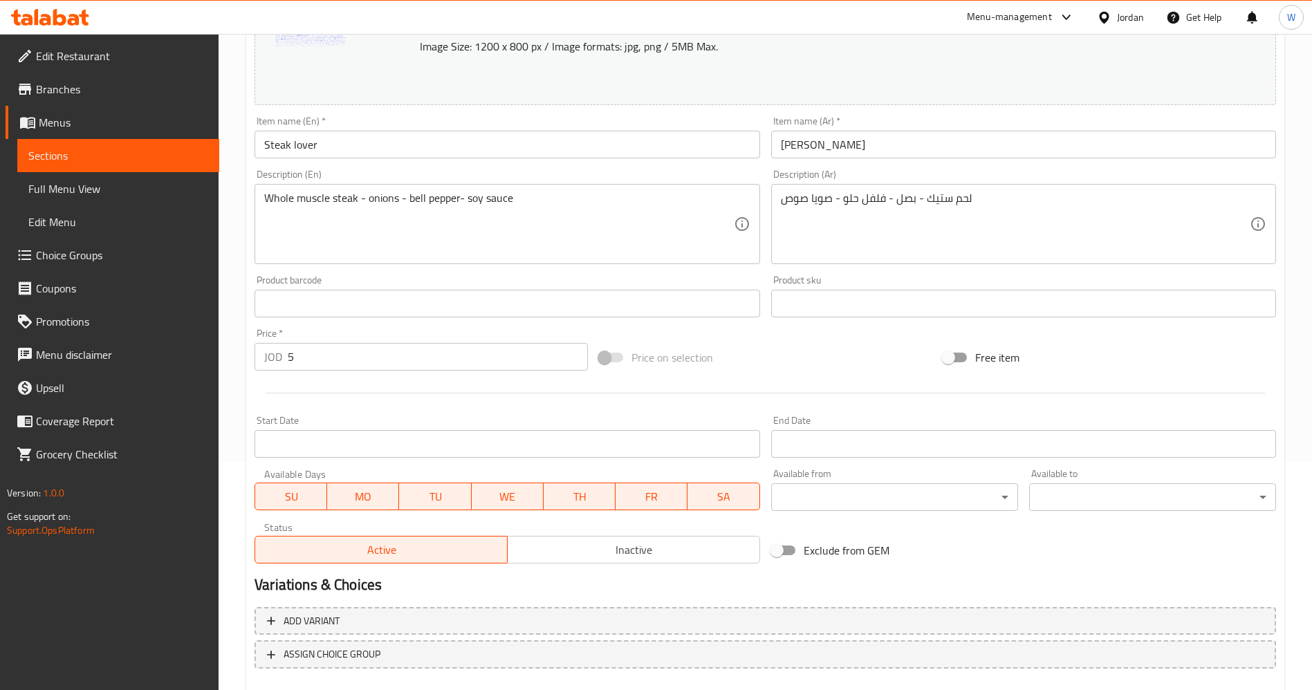
scroll to position [307, 0]
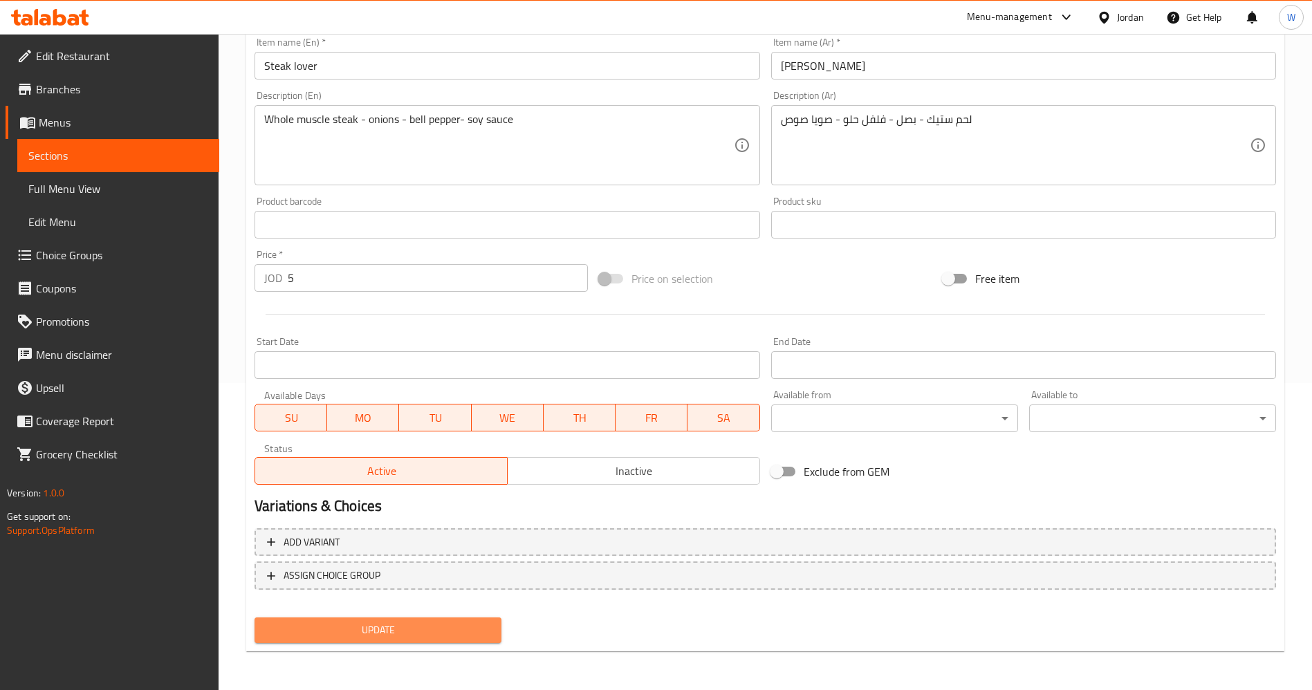
click at [437, 623] on span "Update" at bounding box center [378, 630] width 225 height 17
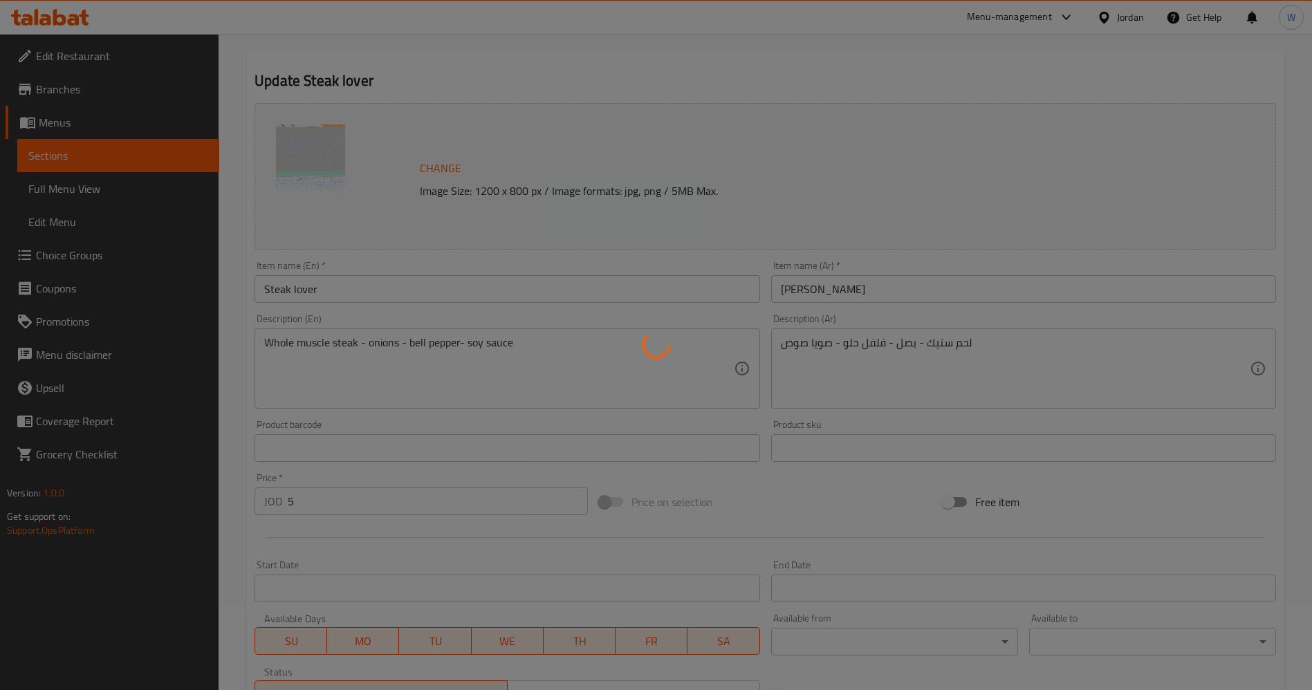
scroll to position [0, 0]
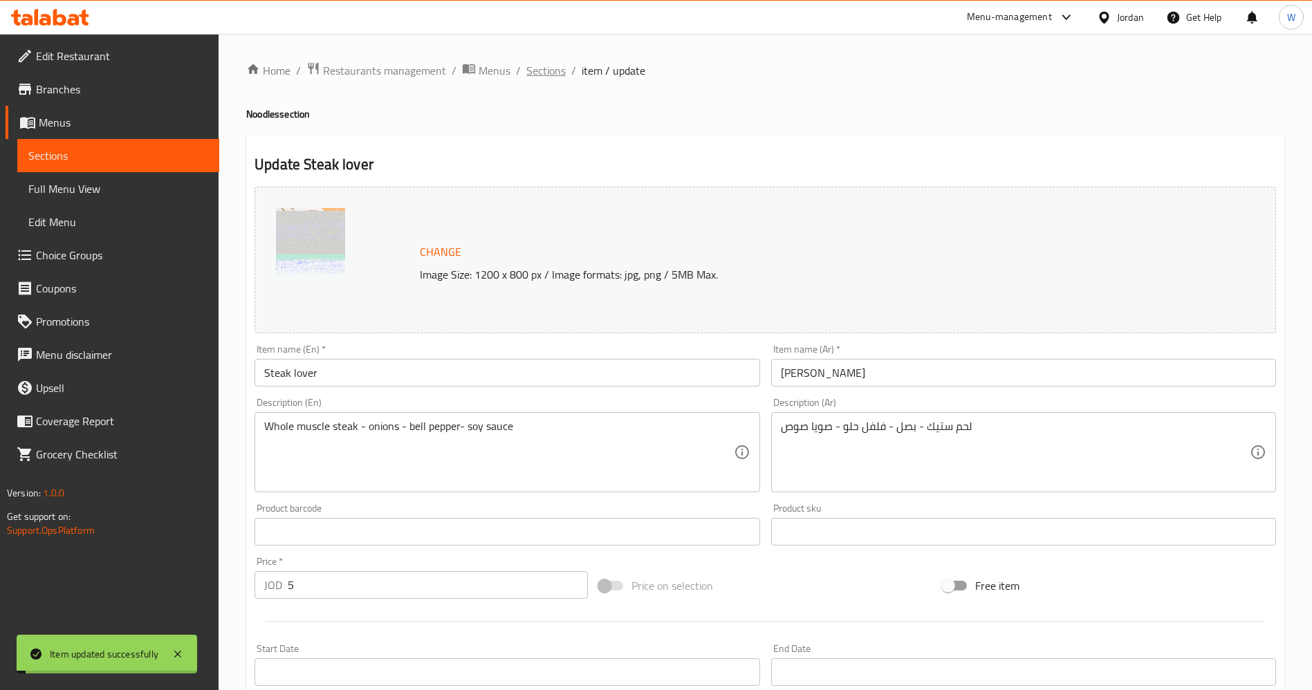
click at [548, 70] on span "Sections" at bounding box center [546, 70] width 39 height 17
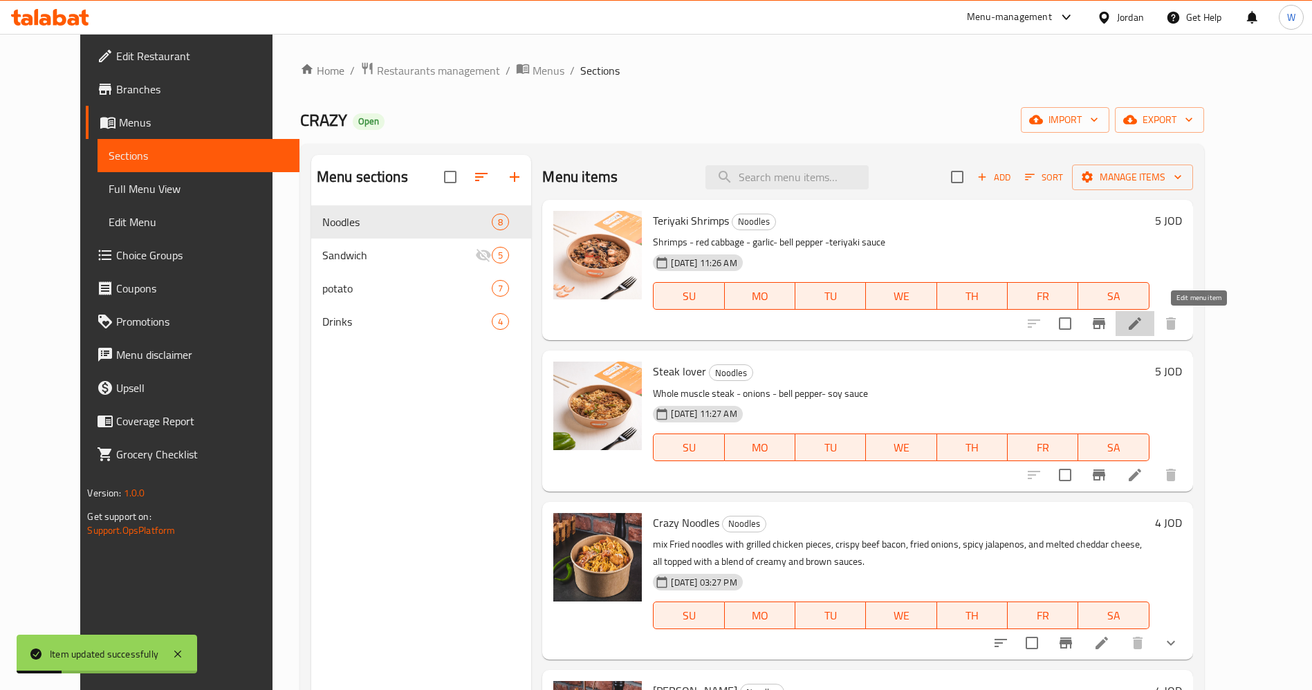
click at [1142, 328] on icon at bounding box center [1135, 324] width 12 height 12
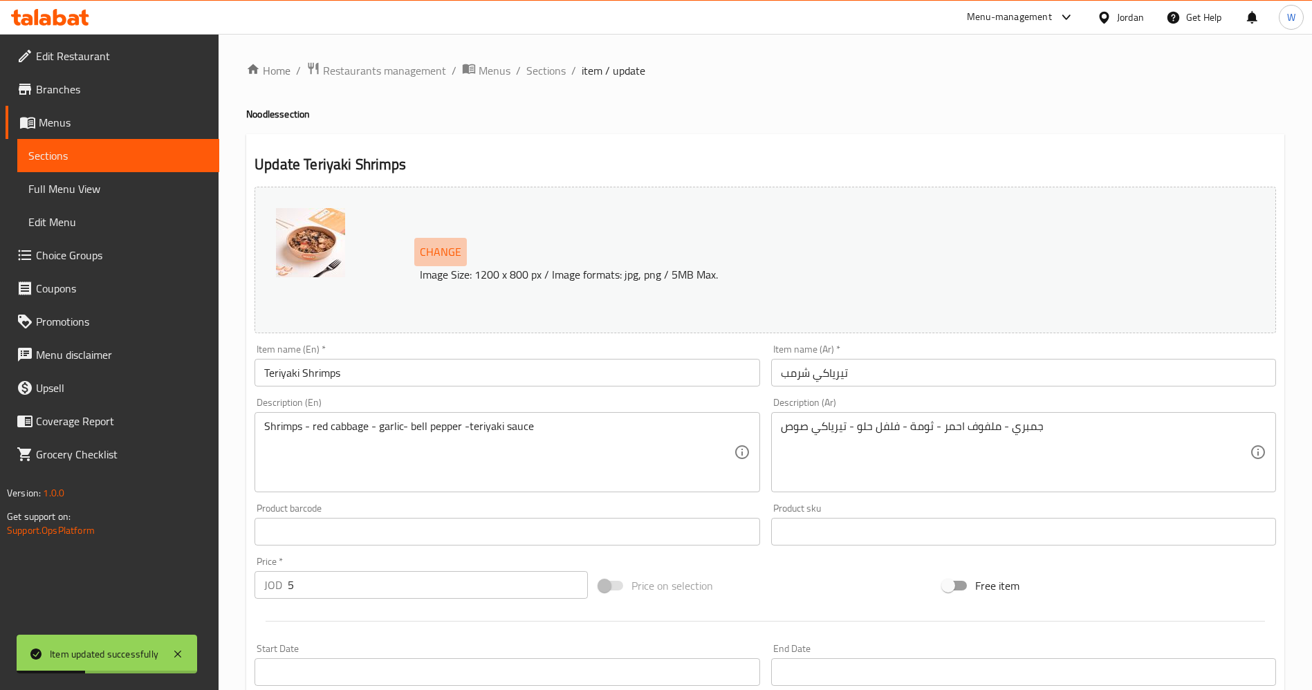
click at [452, 248] on span "Change" at bounding box center [441, 252] width 42 height 20
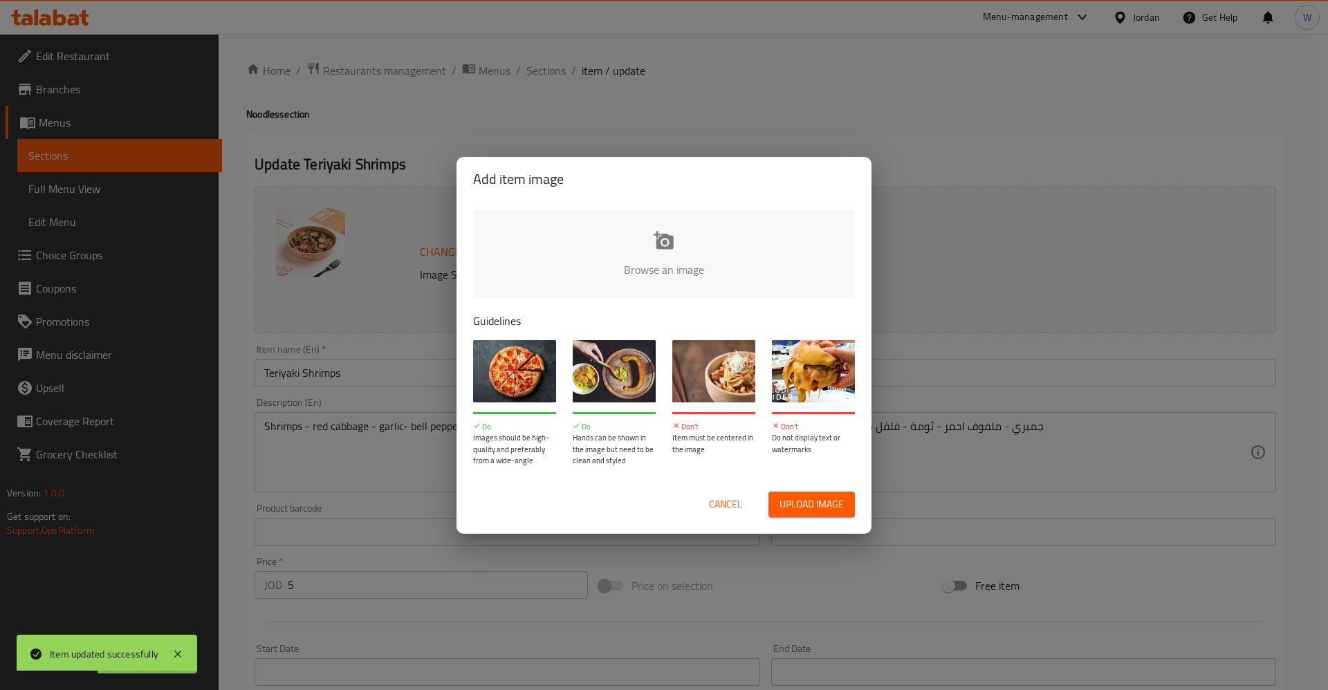
click at [701, 248] on input "file" at bounding box center [1131, 274] width 1317 height 129
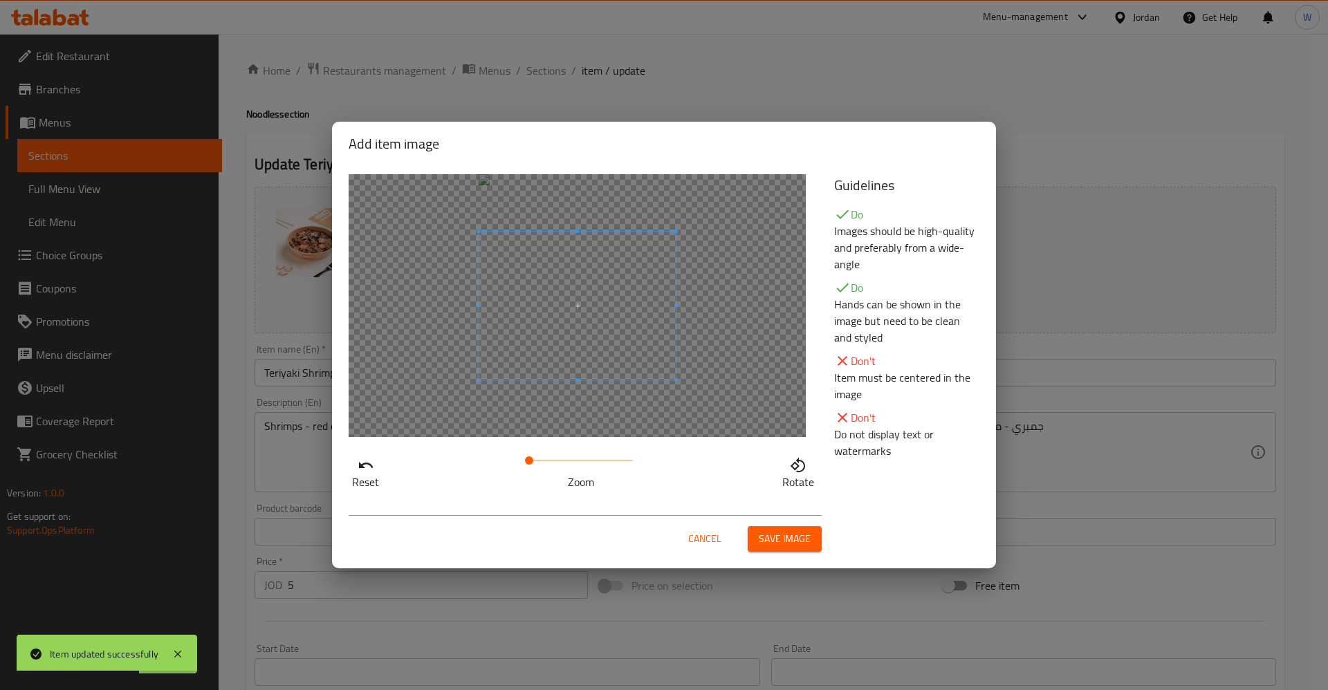
click at [662, 349] on span at bounding box center [577, 306] width 197 height 148
click at [766, 536] on span "Save image" at bounding box center [785, 539] width 52 height 17
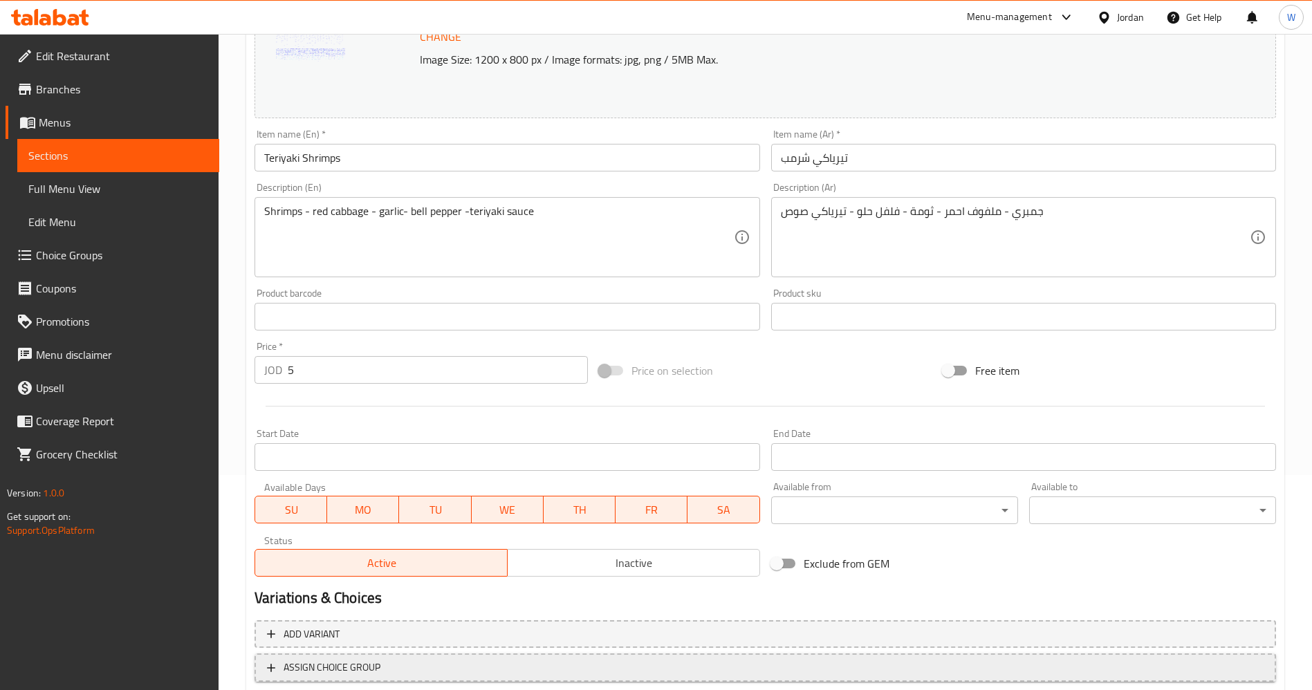
scroll to position [307, 0]
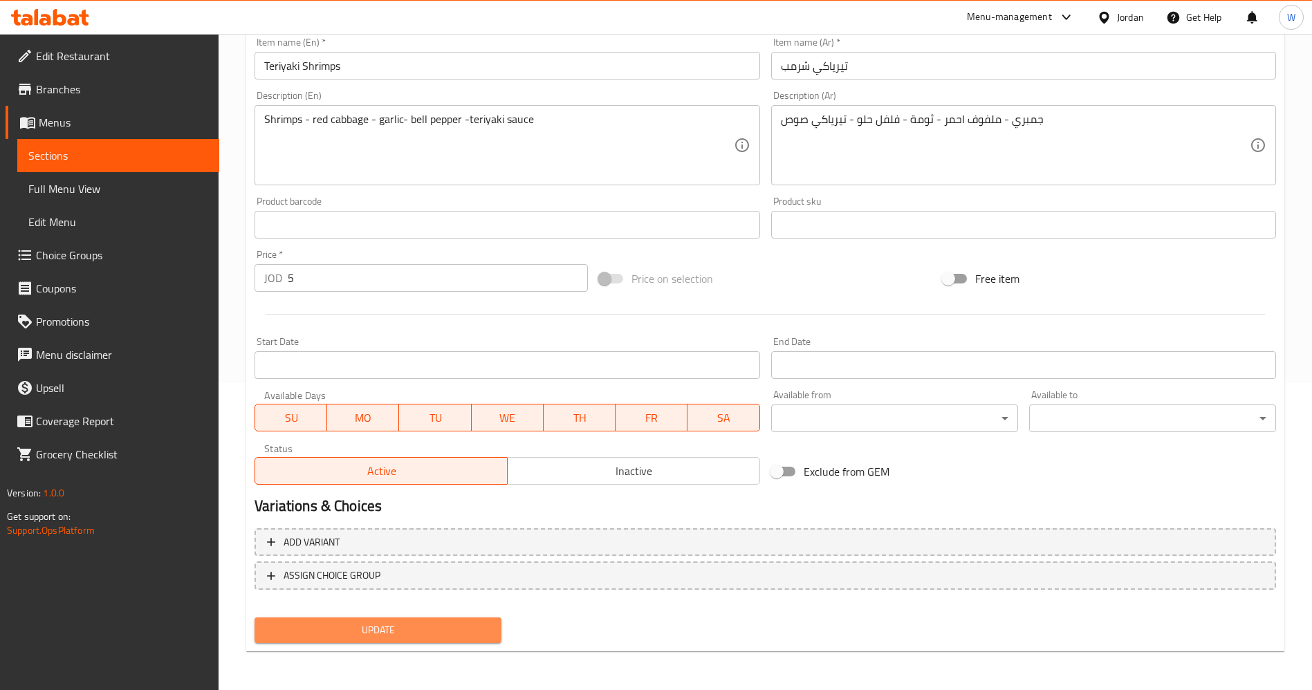
click at [437, 633] on span "Update" at bounding box center [378, 630] width 225 height 17
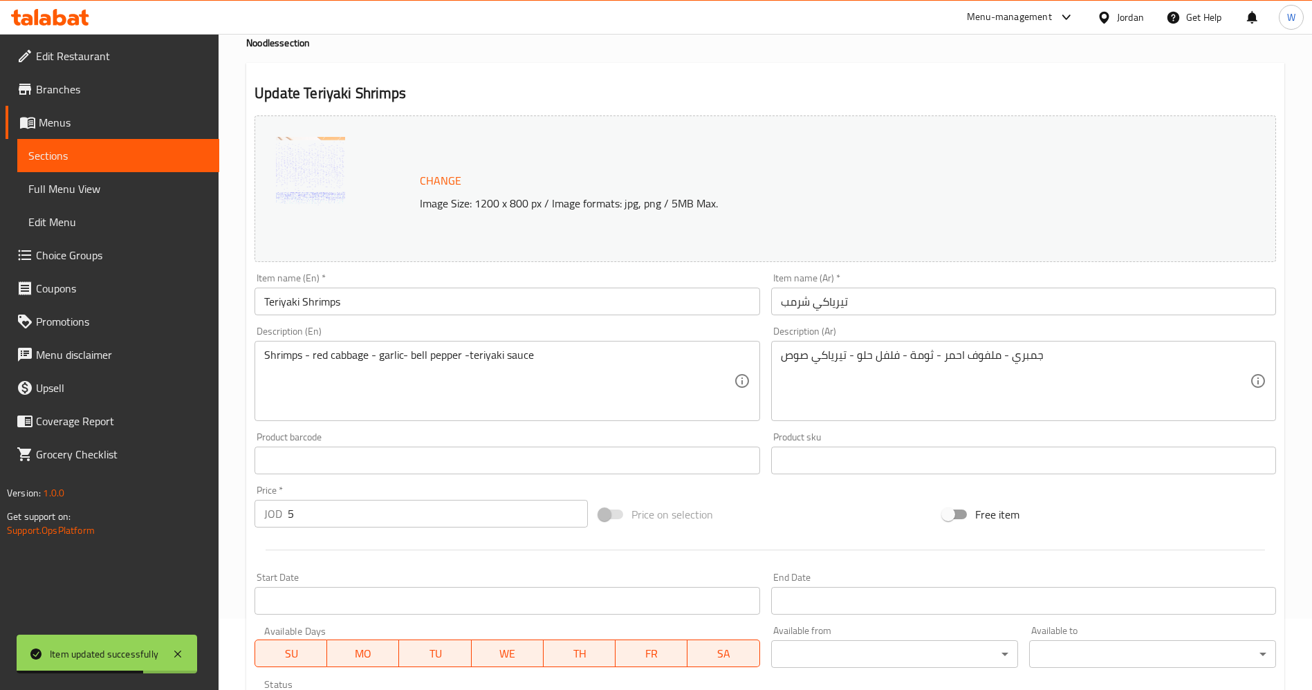
scroll to position [0, 0]
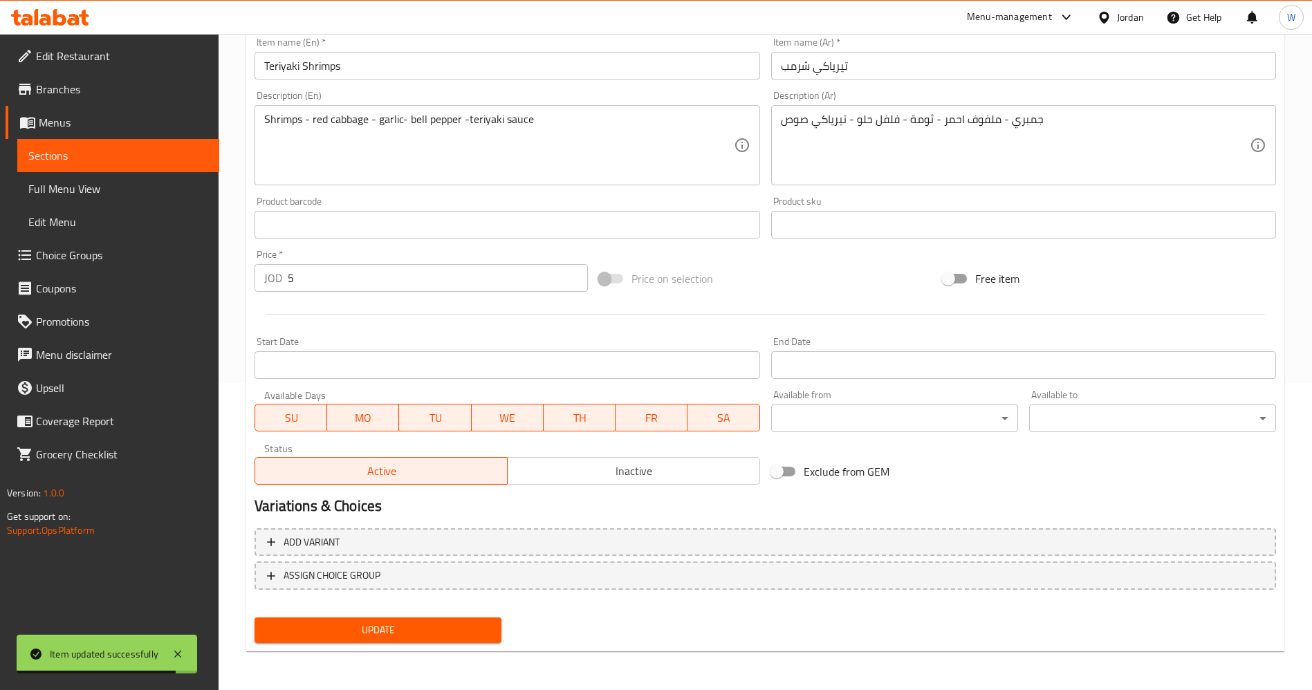
click at [432, 628] on span "Update" at bounding box center [378, 630] width 225 height 17
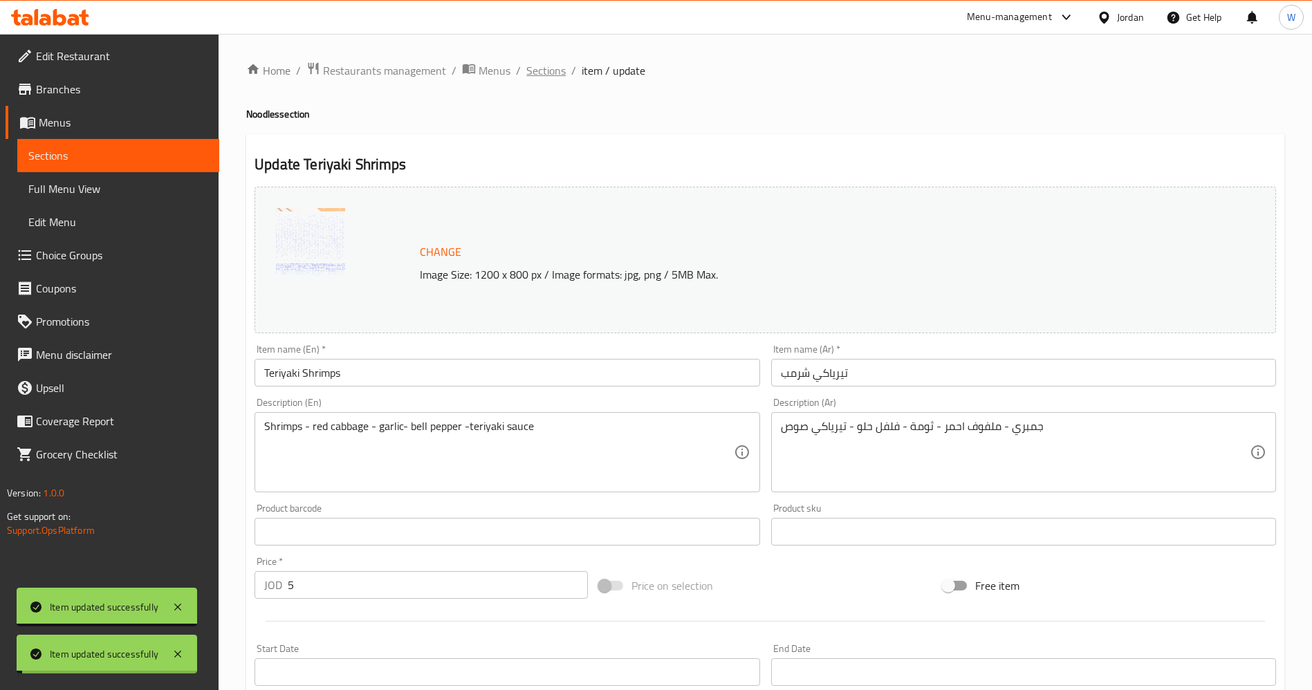
click at [553, 75] on span "Sections" at bounding box center [546, 70] width 39 height 17
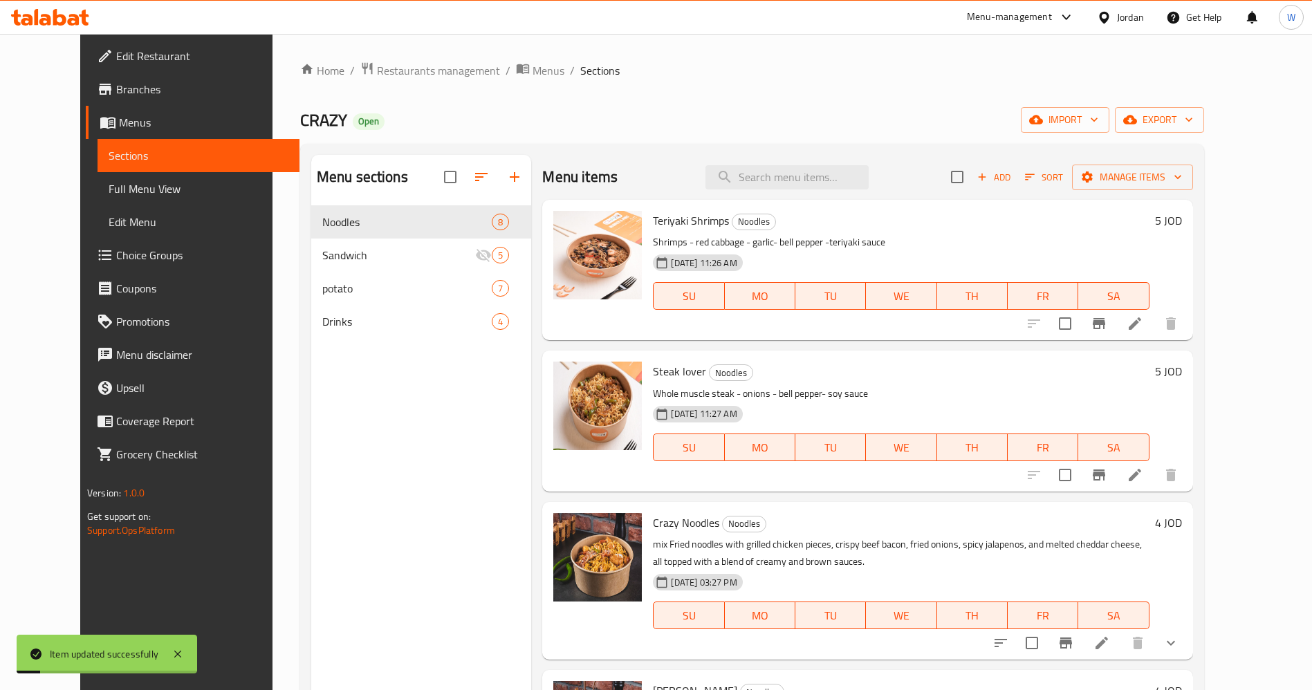
click at [434, 543] on div "Menu sections Noodles 8 Sandwich 5 potato 7 Drinks 4" at bounding box center [421, 500] width 221 height 690
click at [385, 70] on span "Restaurants management" at bounding box center [438, 70] width 123 height 17
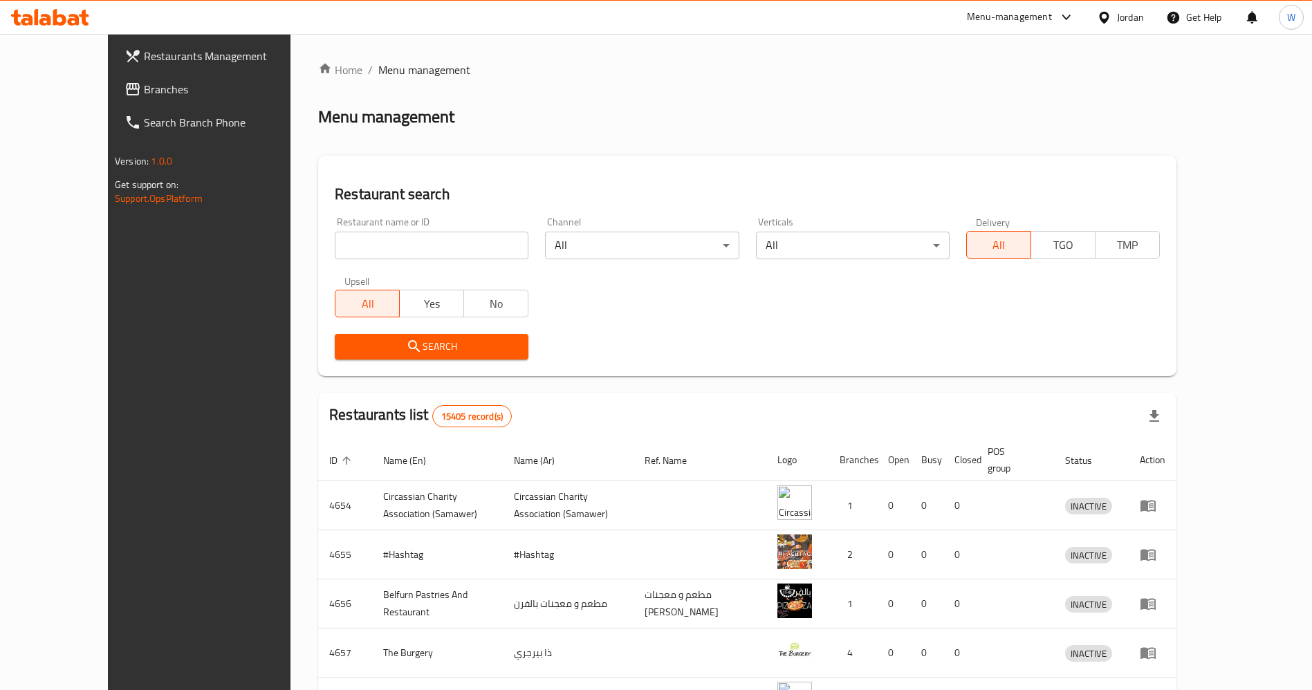
click at [381, 245] on div "Home / Menu management Menu management Restaurant search Restaurant name or ID …" at bounding box center [747, 541] width 859 height 958
click at [381, 245] on input "search" at bounding box center [432, 246] width 194 height 28
type input "snack attack"
click button "Search" at bounding box center [432, 347] width 194 height 26
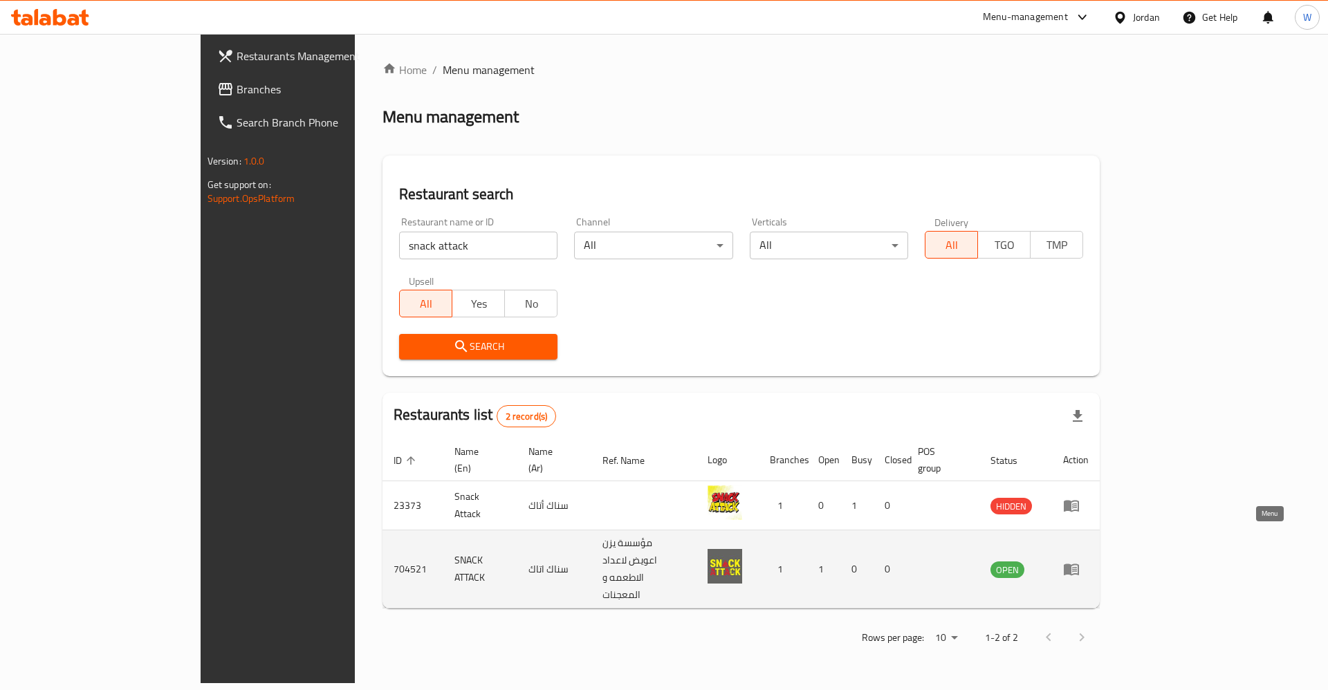
click at [1080, 561] on icon "enhanced table" at bounding box center [1071, 569] width 17 height 17
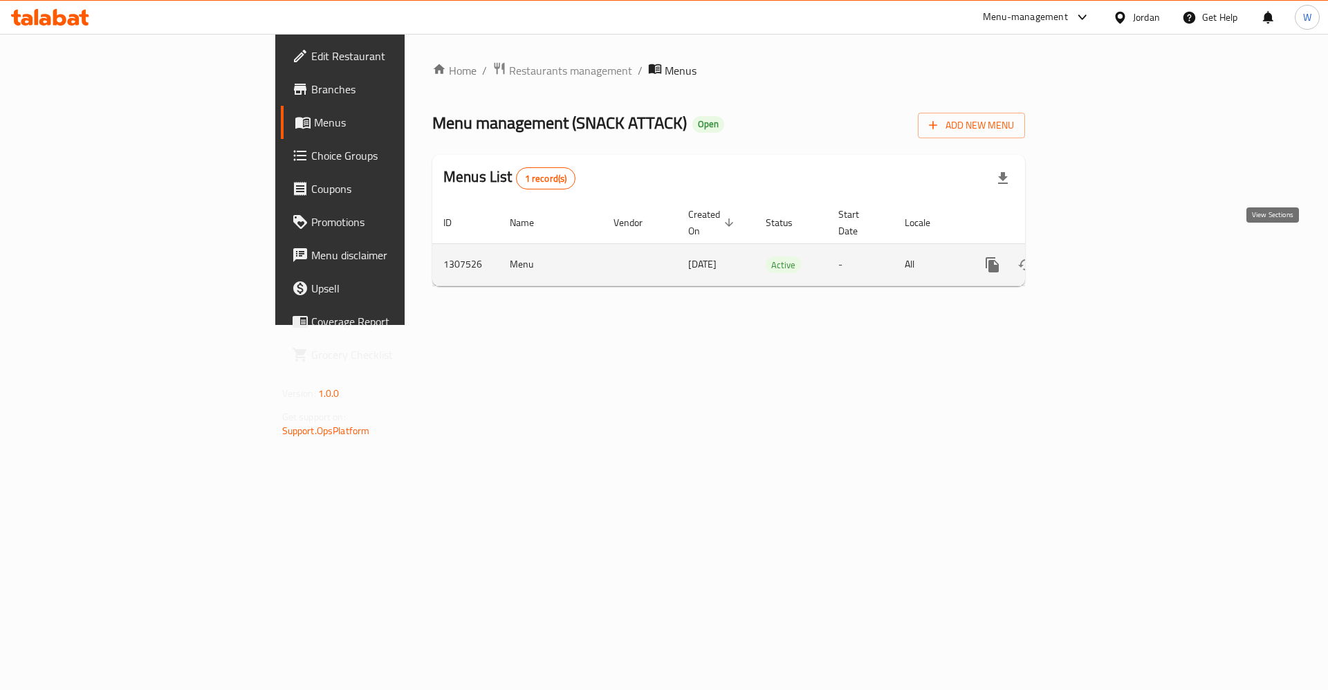
click at [1101, 257] on icon "enhanced table" at bounding box center [1092, 265] width 17 height 17
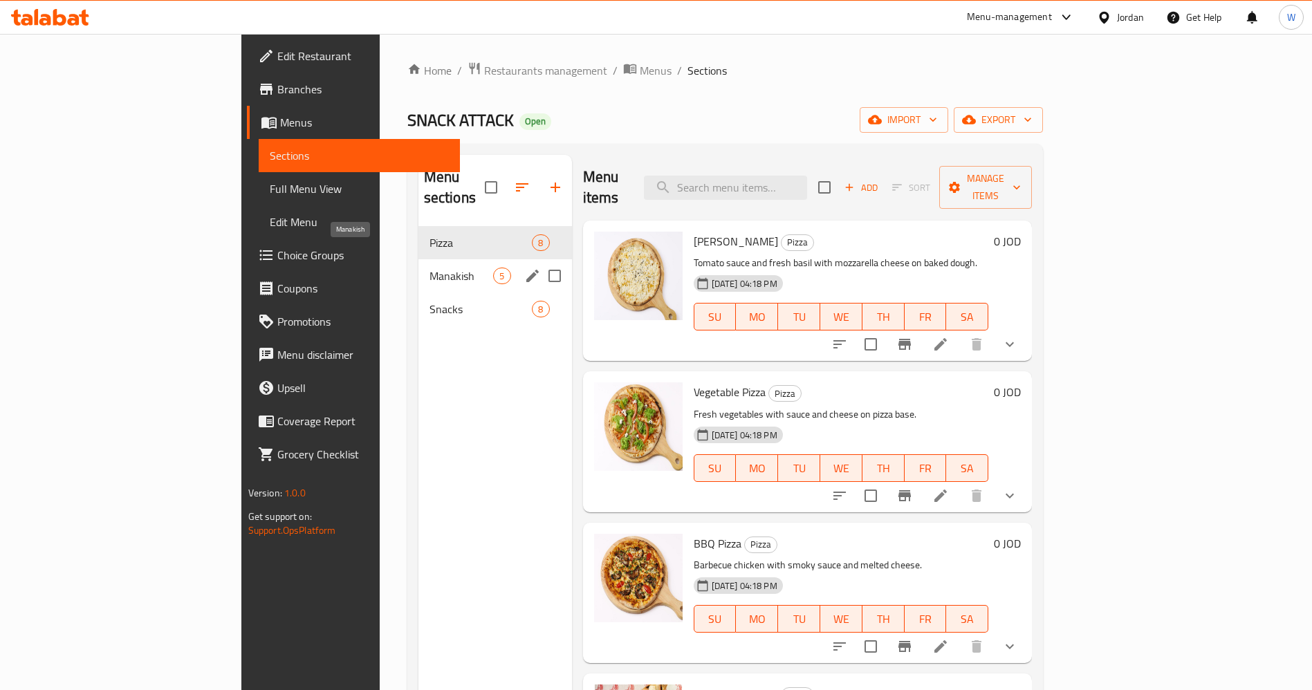
click at [430, 268] on span "Manakish" at bounding box center [462, 276] width 64 height 17
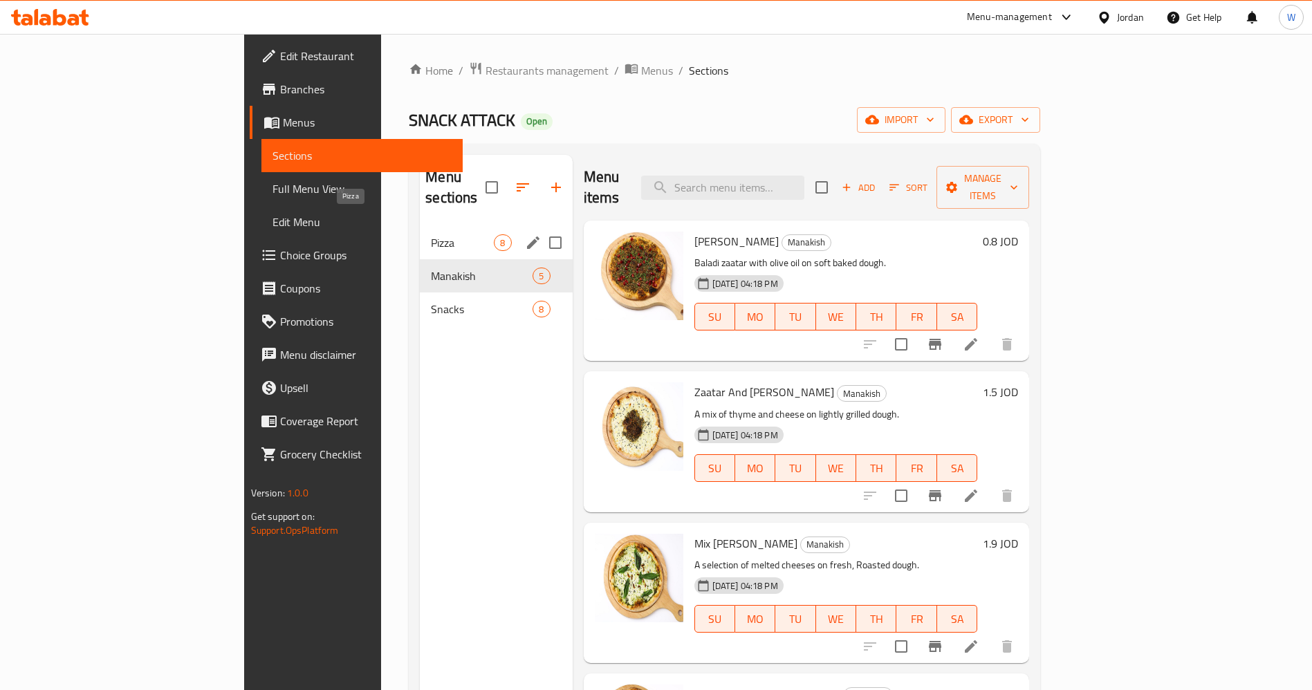
click at [431, 235] on span "Pizza" at bounding box center [462, 243] width 63 height 17
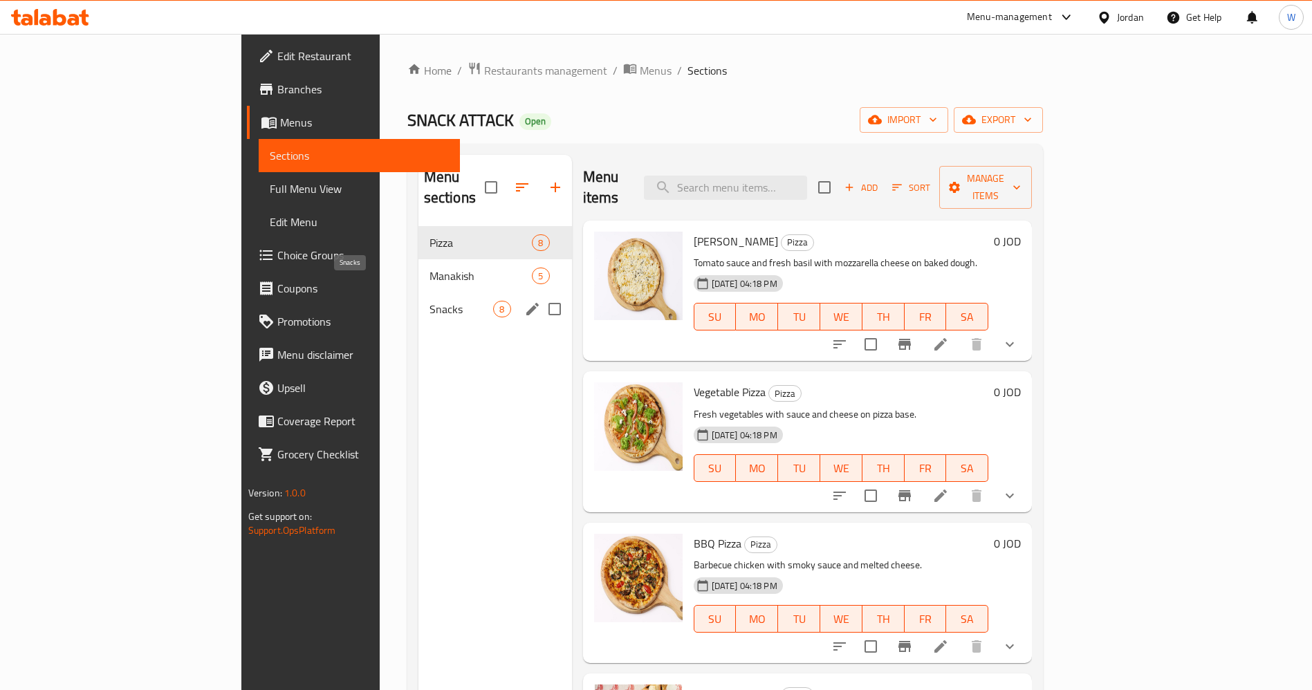
click at [430, 301] on span "Snacks" at bounding box center [462, 309] width 64 height 17
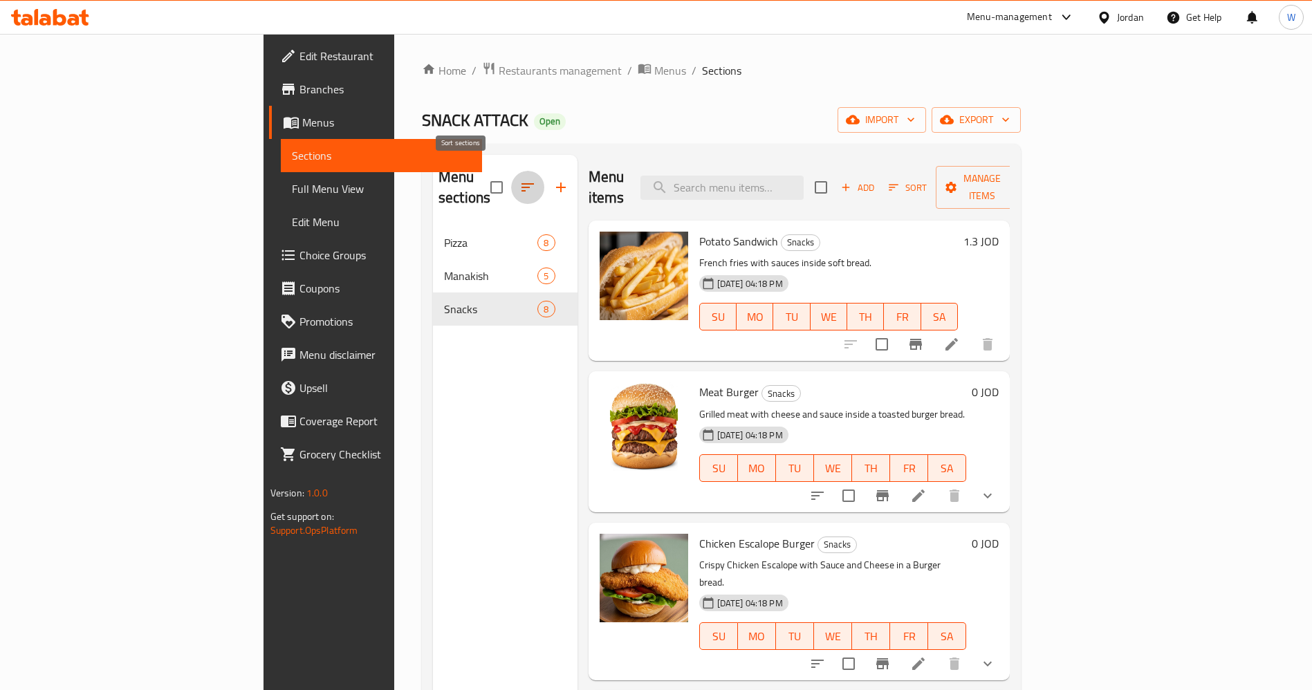
click at [520, 181] on icon "button" at bounding box center [528, 187] width 17 height 17
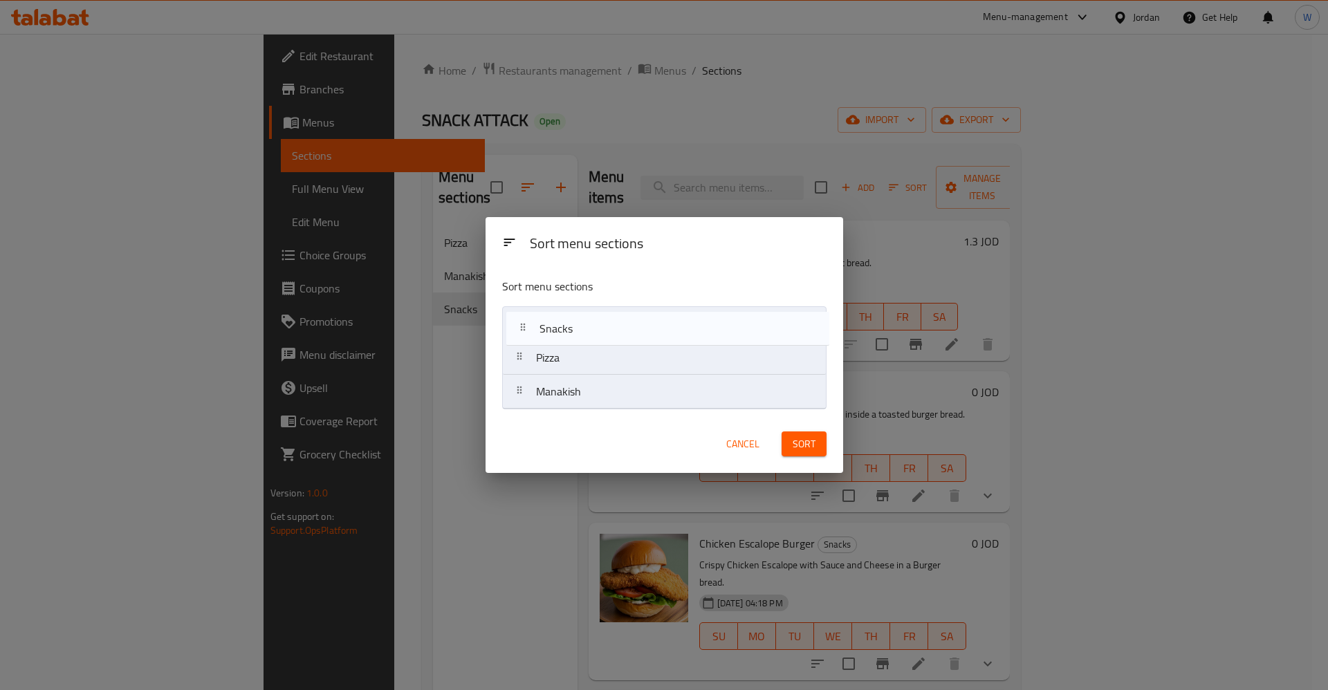
drag, startPoint x: 560, startPoint y: 396, endPoint x: 678, endPoint y: 383, distance: 118.4
click at [562, 325] on nav "Pizza Manakish Snacks" at bounding box center [664, 357] width 324 height 103
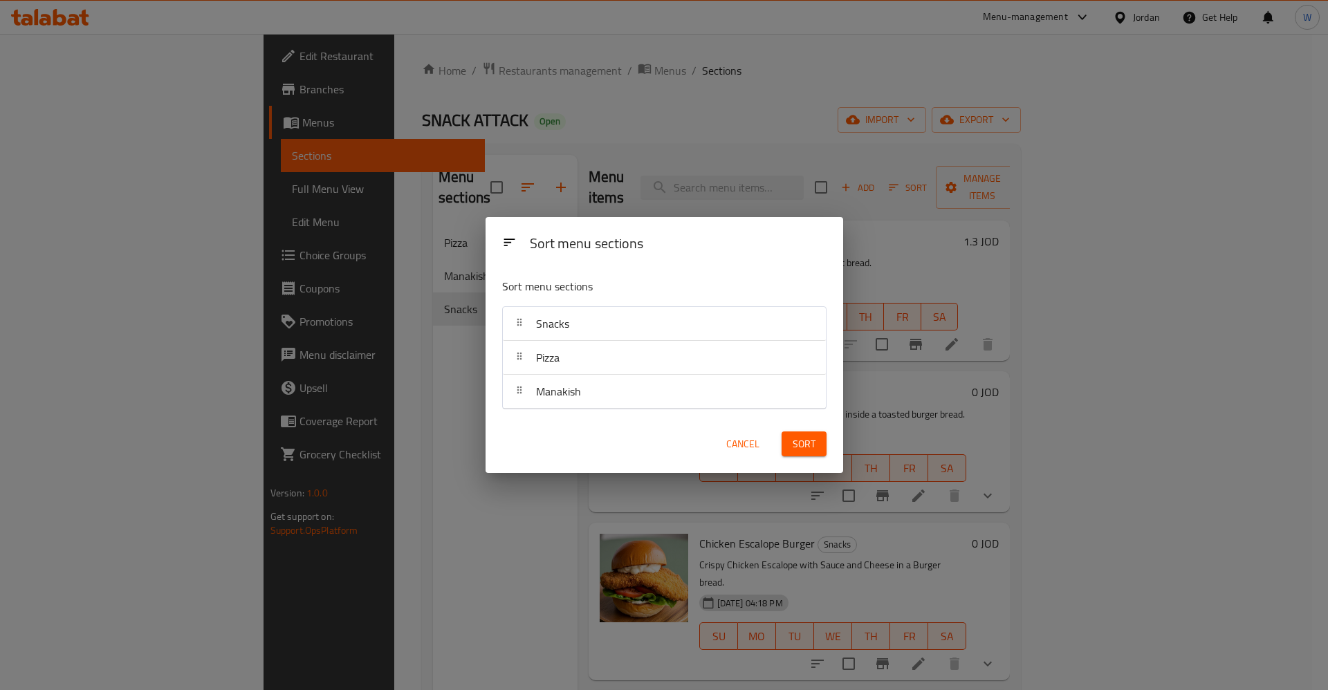
click at [806, 442] on span "Sort" at bounding box center [804, 444] width 23 height 17
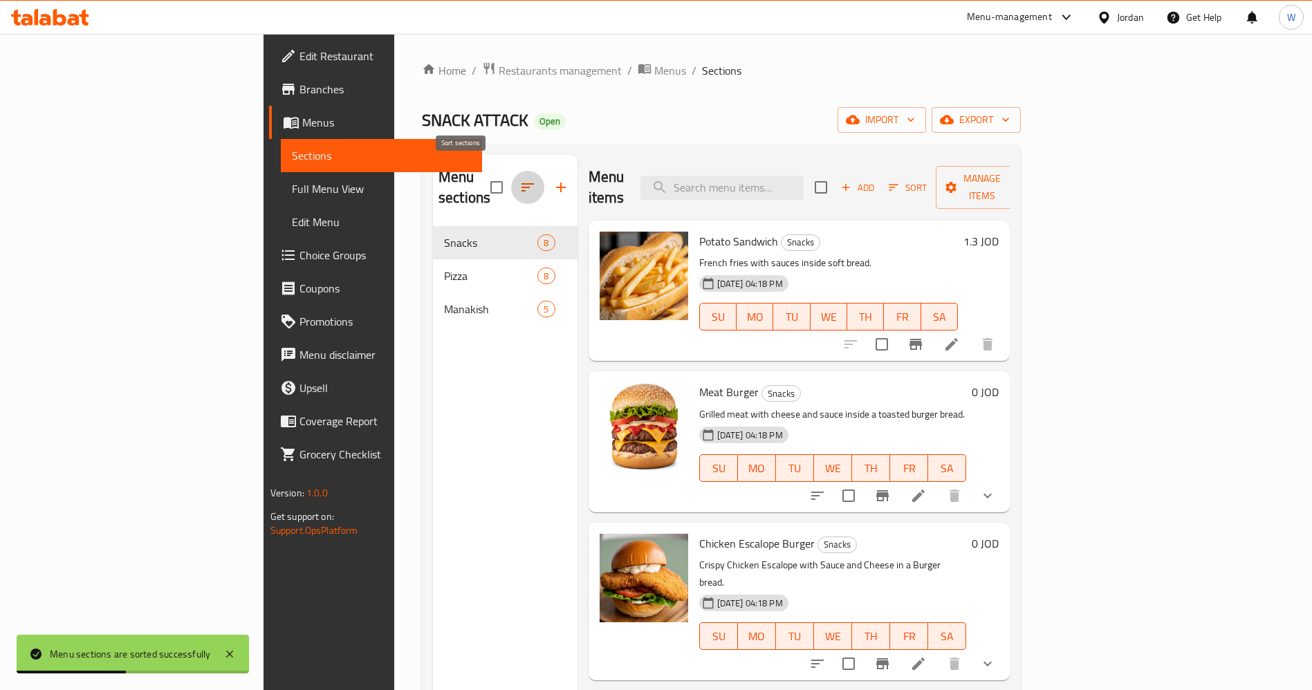
click at [520, 179] on icon "button" at bounding box center [528, 187] width 17 height 17
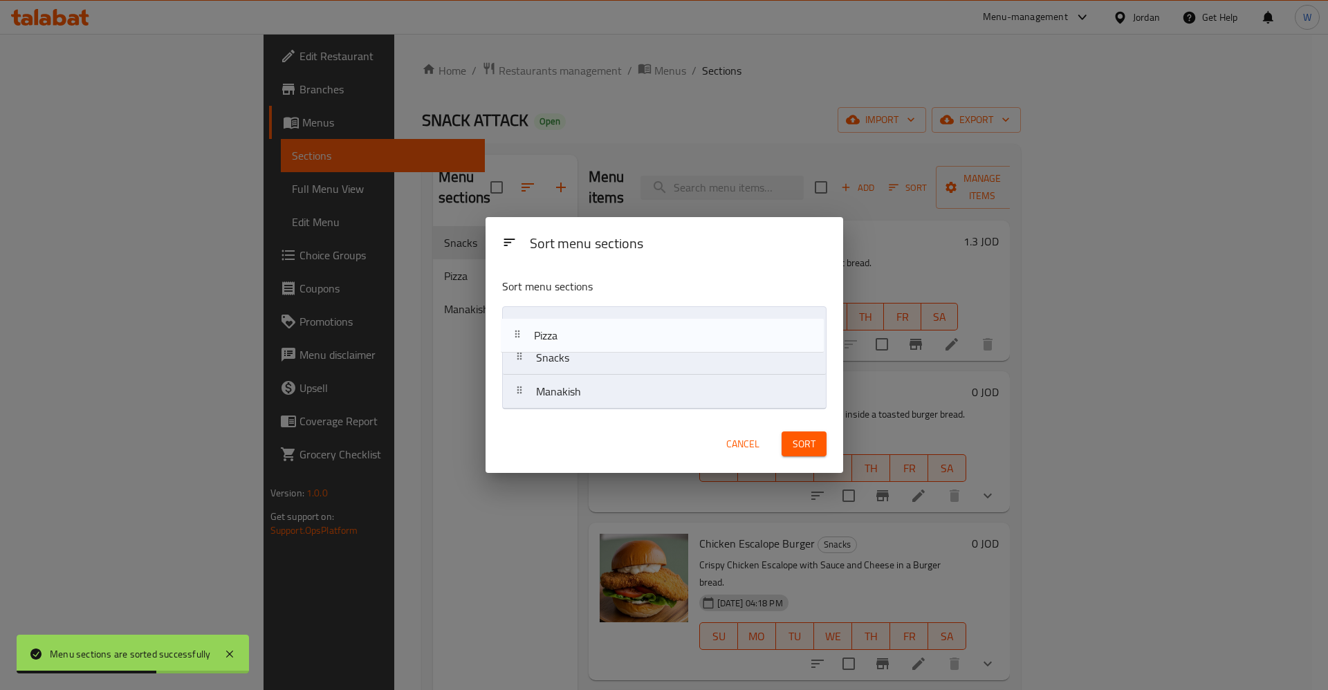
drag, startPoint x: 634, startPoint y: 368, endPoint x: 630, endPoint y: 333, distance: 35.5
click at [630, 333] on nav "Snacks Pizza Manakish" at bounding box center [664, 357] width 324 height 103
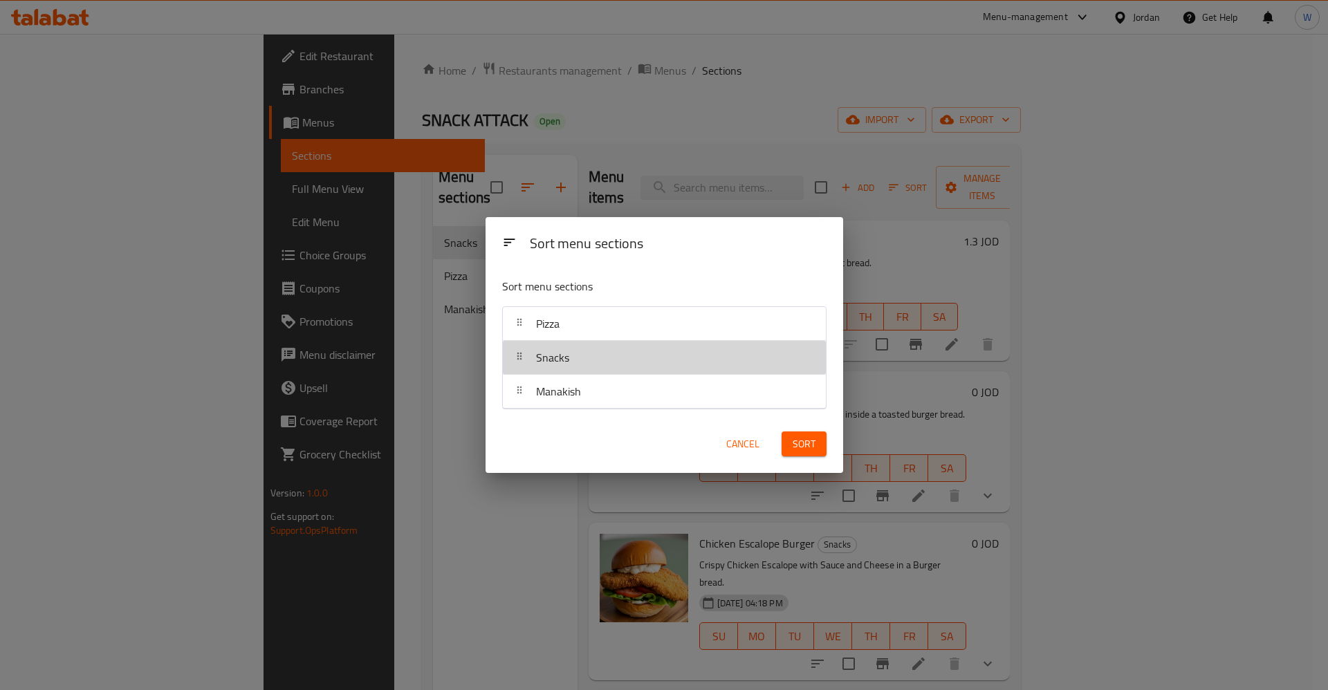
click at [668, 365] on div "Snacks" at bounding box center [665, 357] width 312 height 33
click at [812, 443] on span "Sort" at bounding box center [804, 444] width 23 height 17
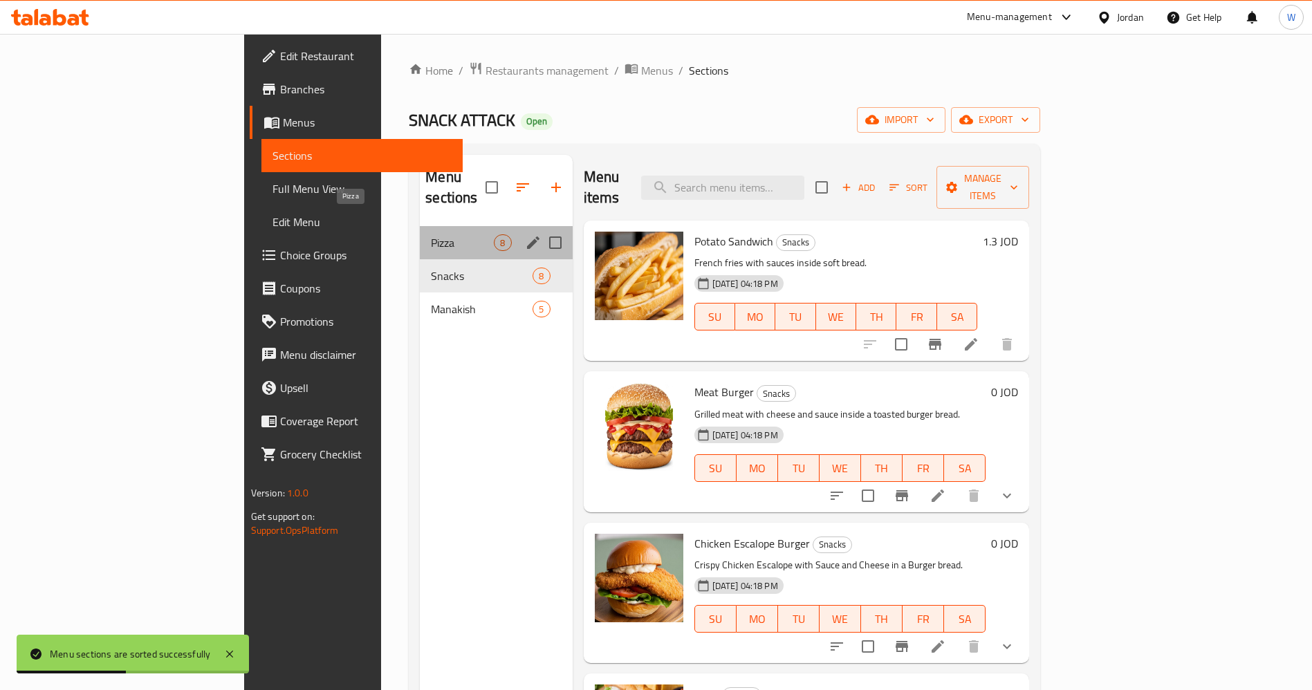
click at [431, 235] on span "Pizza" at bounding box center [462, 243] width 63 height 17
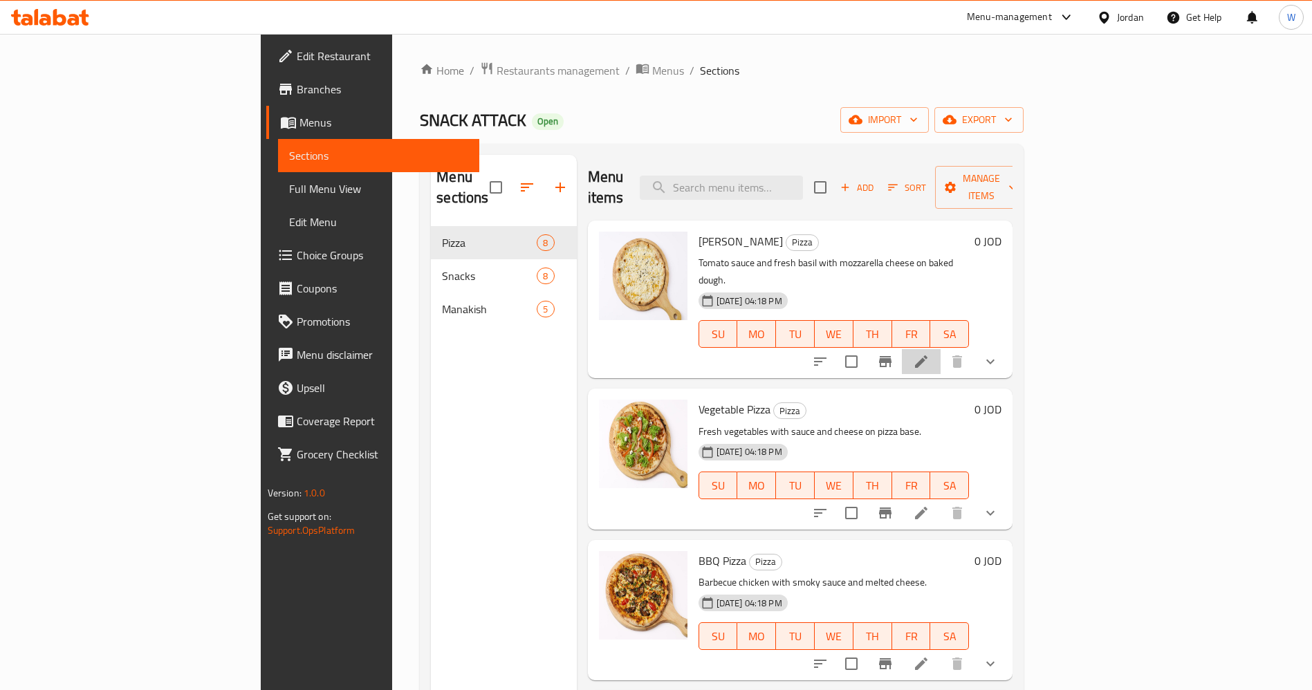
click at [930, 354] on icon at bounding box center [921, 362] width 17 height 17
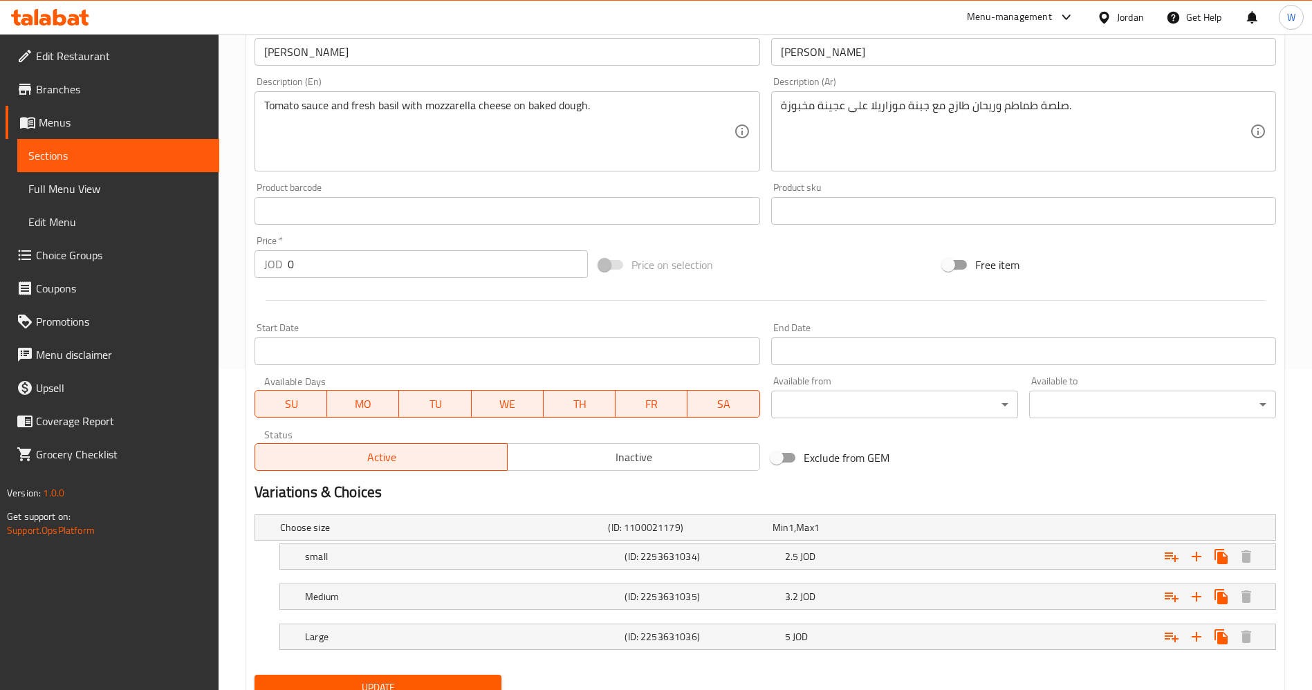
scroll to position [378, 0]
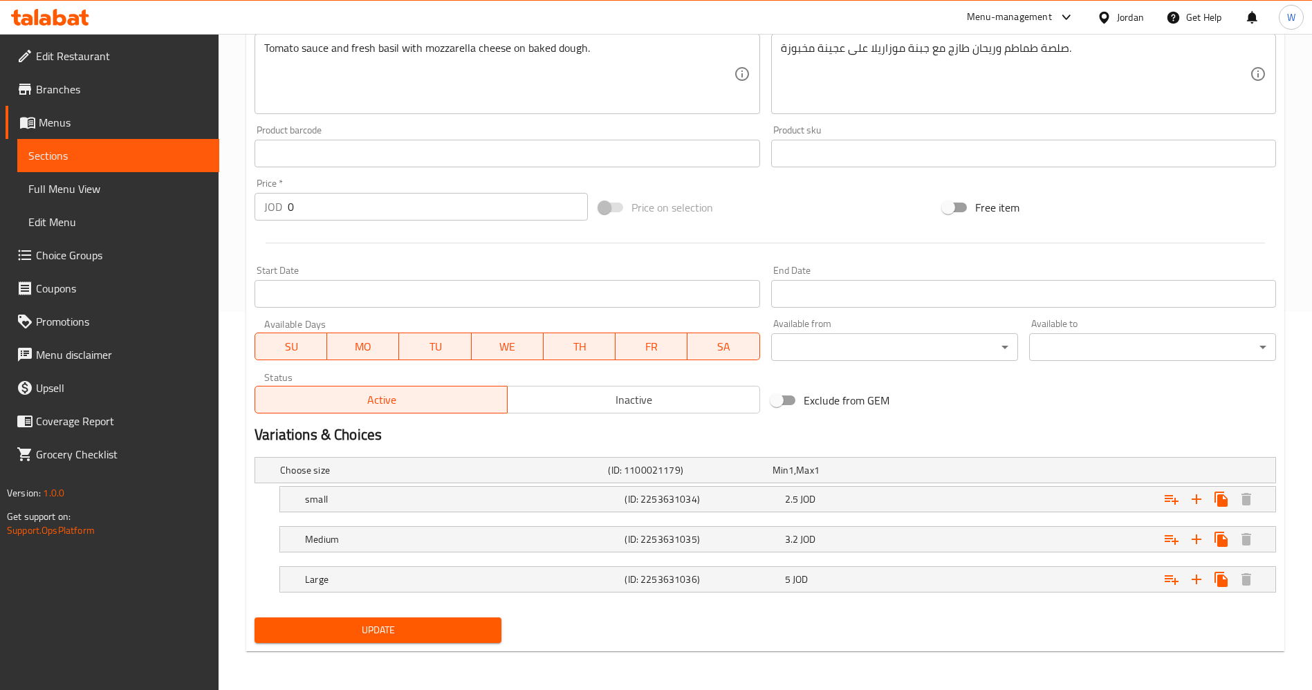
click at [1003, 428] on h2 "Variations & Choices" at bounding box center [766, 435] width 1022 height 21
click at [845, 651] on div "Home / Restaurants management / Menus / Sections / item / update Pizza section …" at bounding box center [765, 173] width 1038 height 980
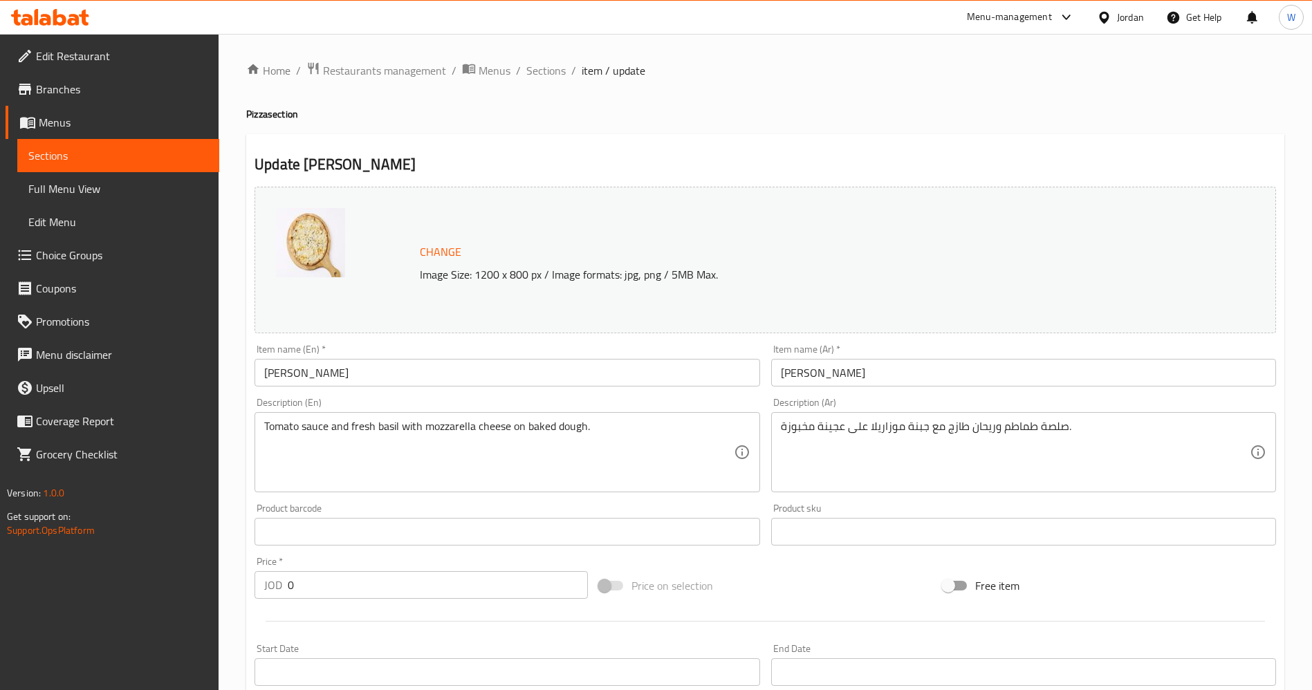
click at [97, 97] on span "Branches" at bounding box center [122, 89] width 172 height 17
